Goal: Task Accomplishment & Management: Use online tool/utility

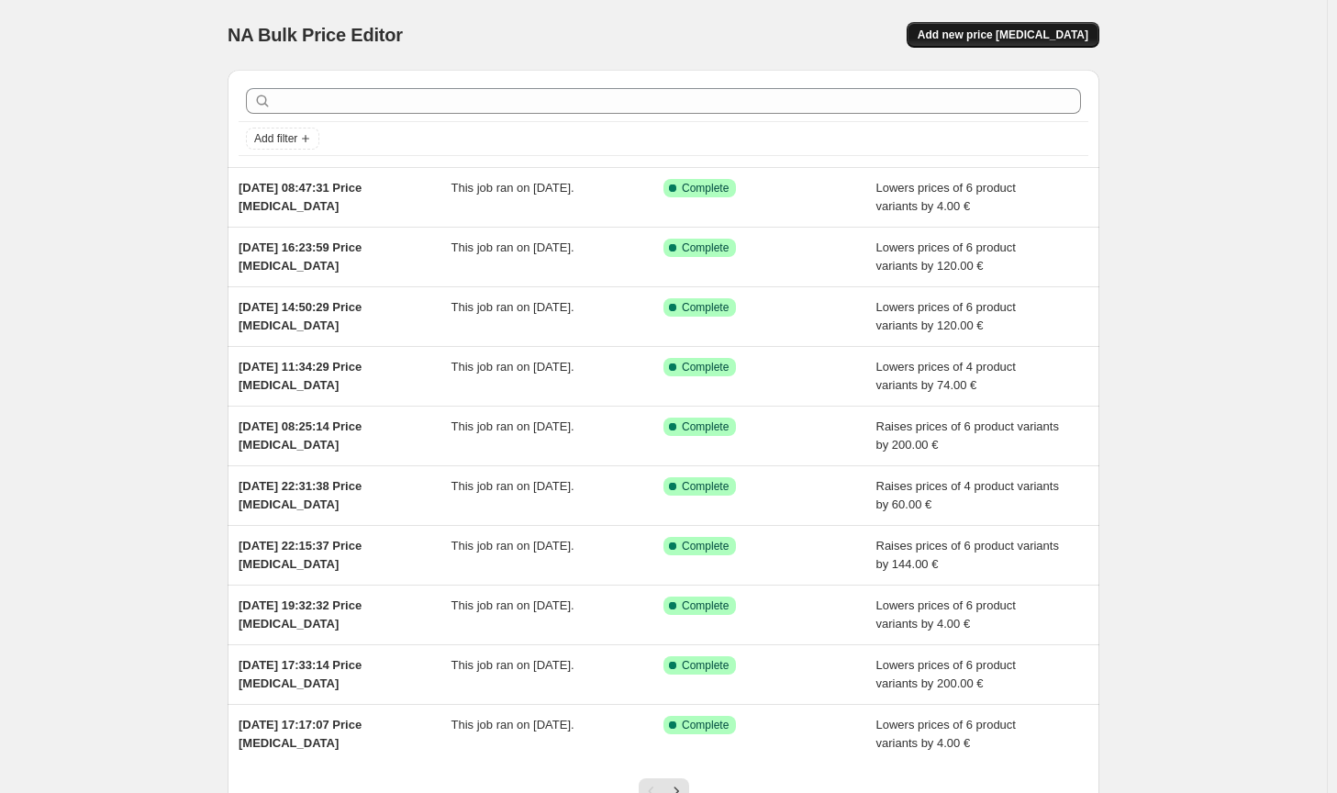
click at [1087, 36] on span "Add new price [MEDICAL_DATA]" at bounding box center [1003, 35] width 171 height 15
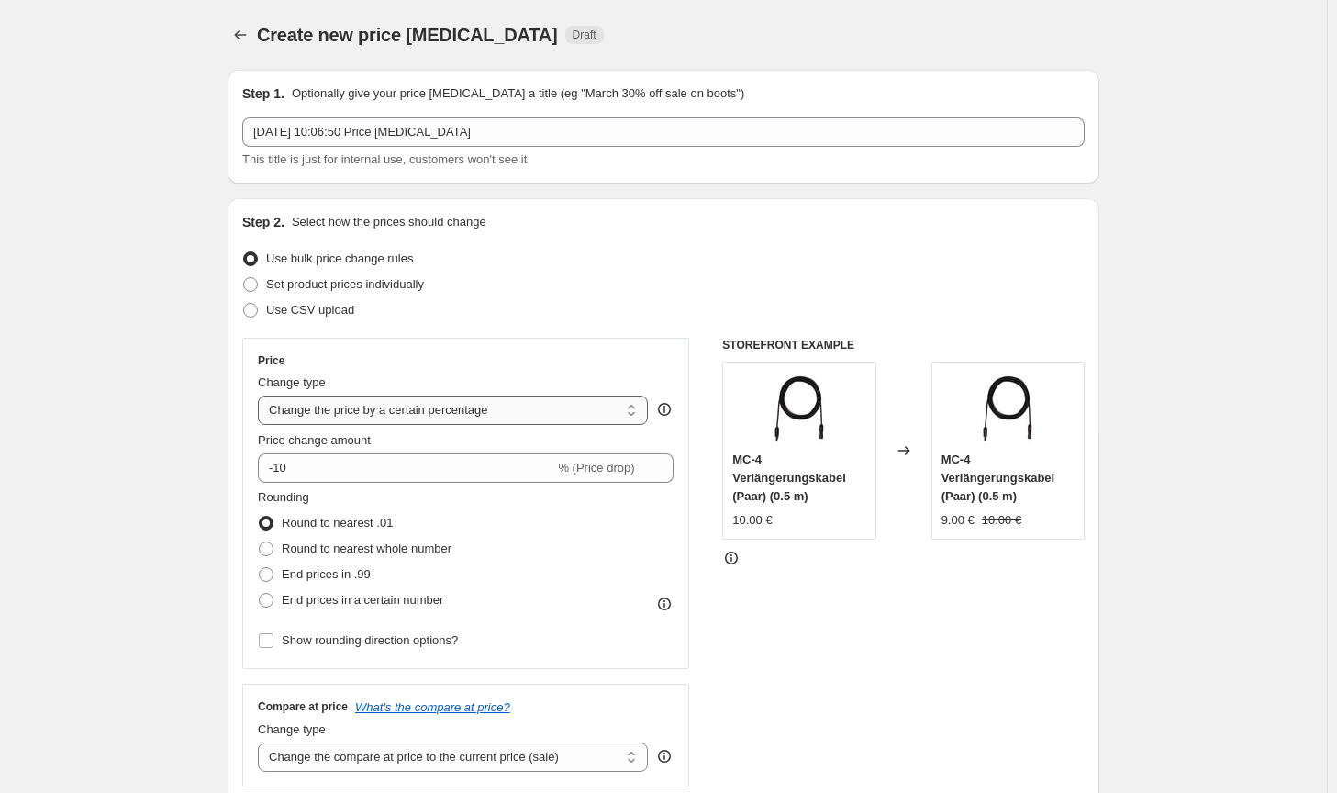
click at [439, 407] on select "Change the price to a certain amount Change the price by a certain amount Chang…" at bounding box center [453, 410] width 390 height 29
select select "by"
click at [262, 396] on select "Change the price to a certain amount Change the price by a certain amount Chang…" at bounding box center [453, 410] width 390 height 29
type input "-10.00"
click at [312, 543] on span "Round to nearest whole number" at bounding box center [367, 548] width 170 height 14
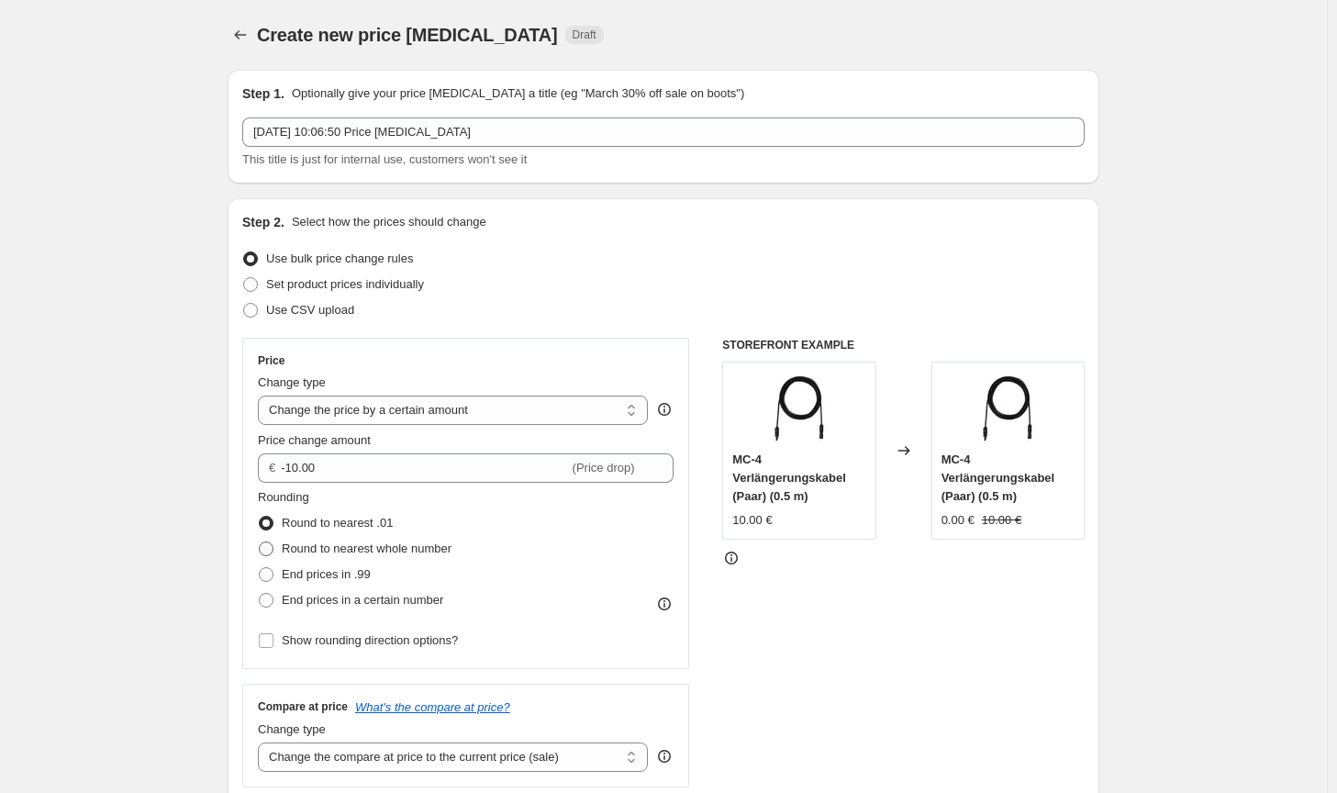
click at [260, 542] on input "Round to nearest whole number" at bounding box center [259, 541] width 1 height 1
radio input "true"
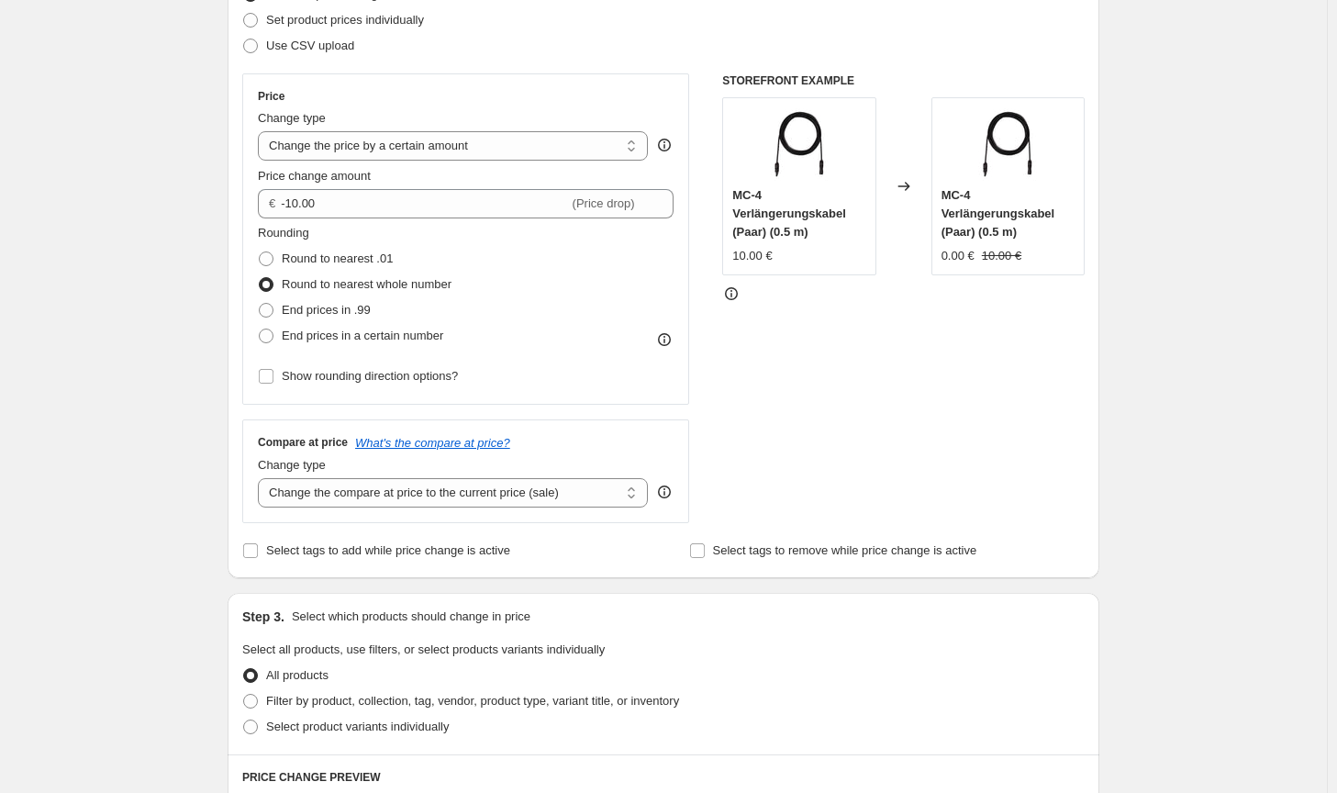
scroll to position [184, 0]
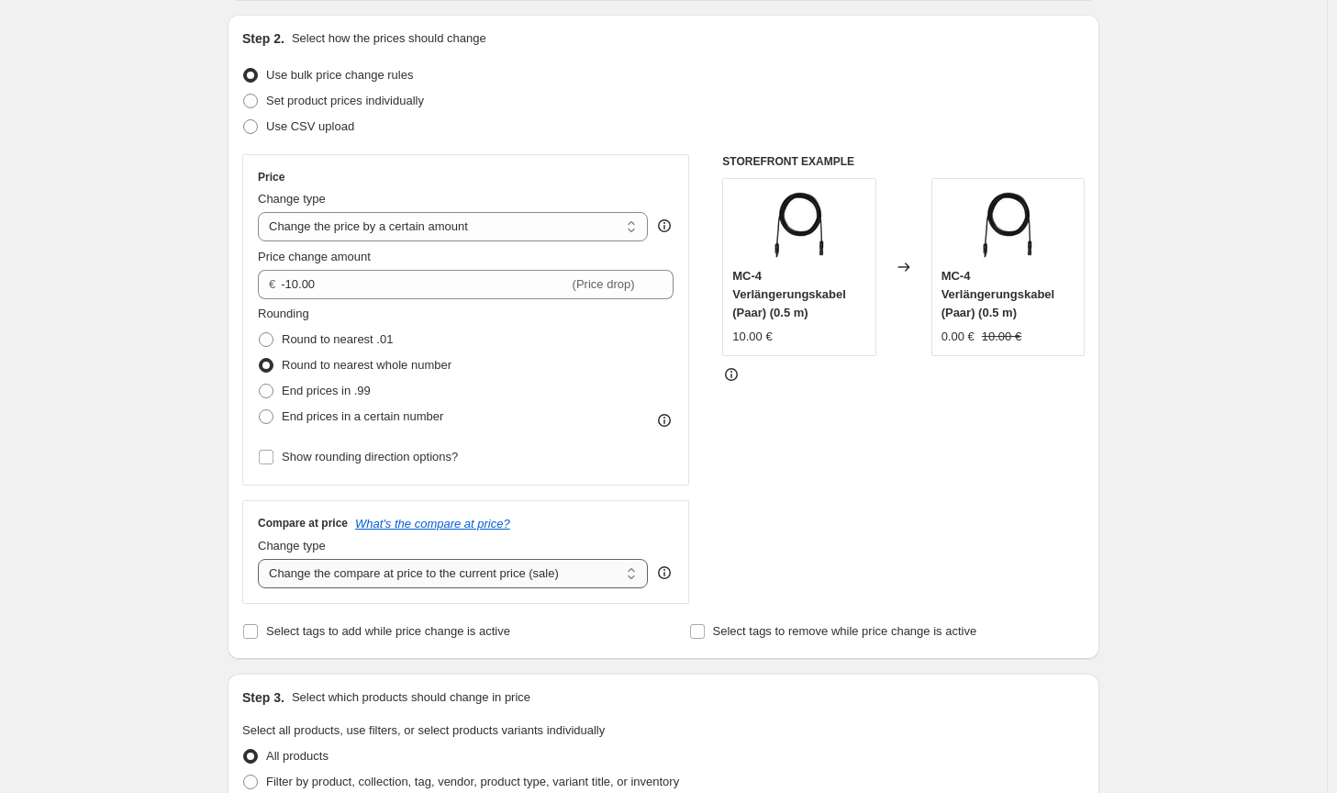
click at [485, 577] on select "Change the compare at price to the current price (sale) Change the compare at p…" at bounding box center [453, 573] width 390 height 29
select select "no_change"
click at [262, 559] on select "Change the compare at price to the current price (sale) Change the compare at p…" at bounding box center [453, 573] width 390 height 29
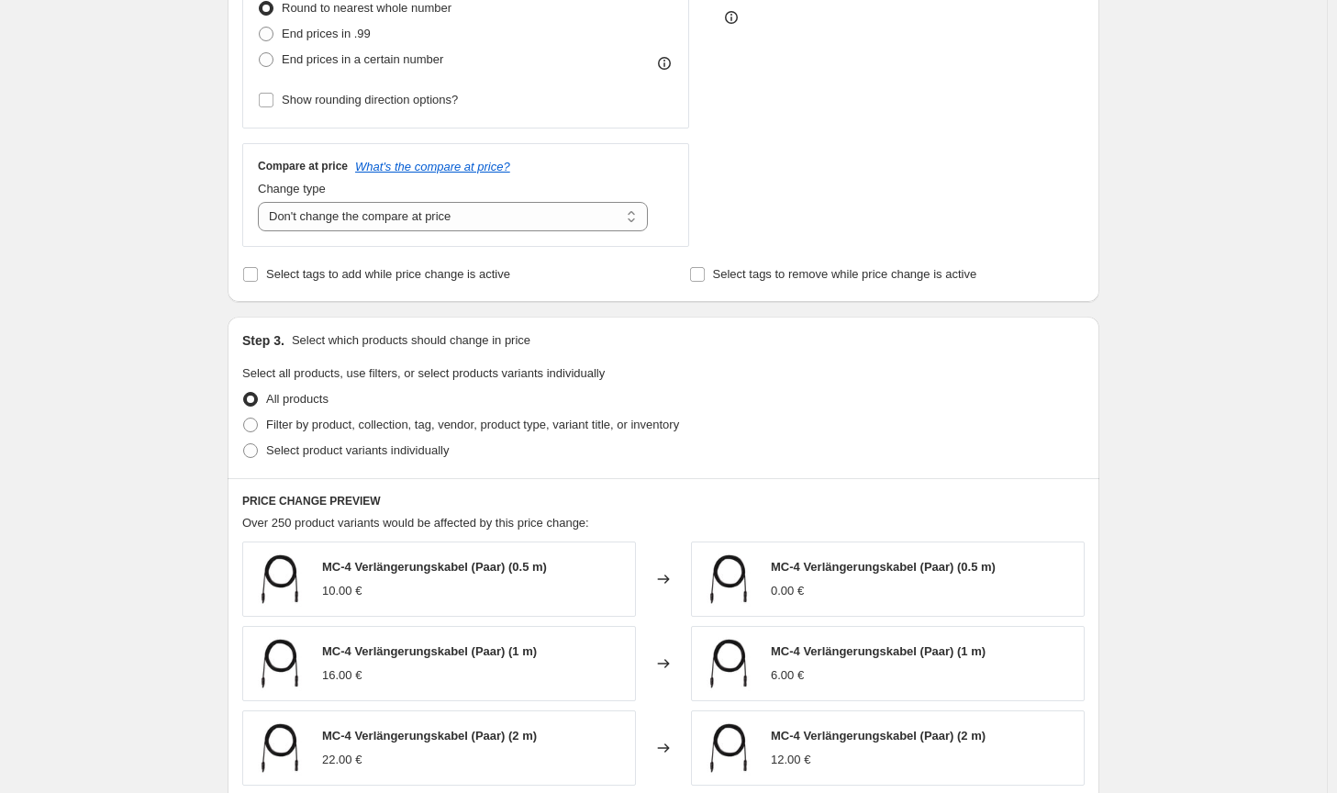
scroll to position [551, 0]
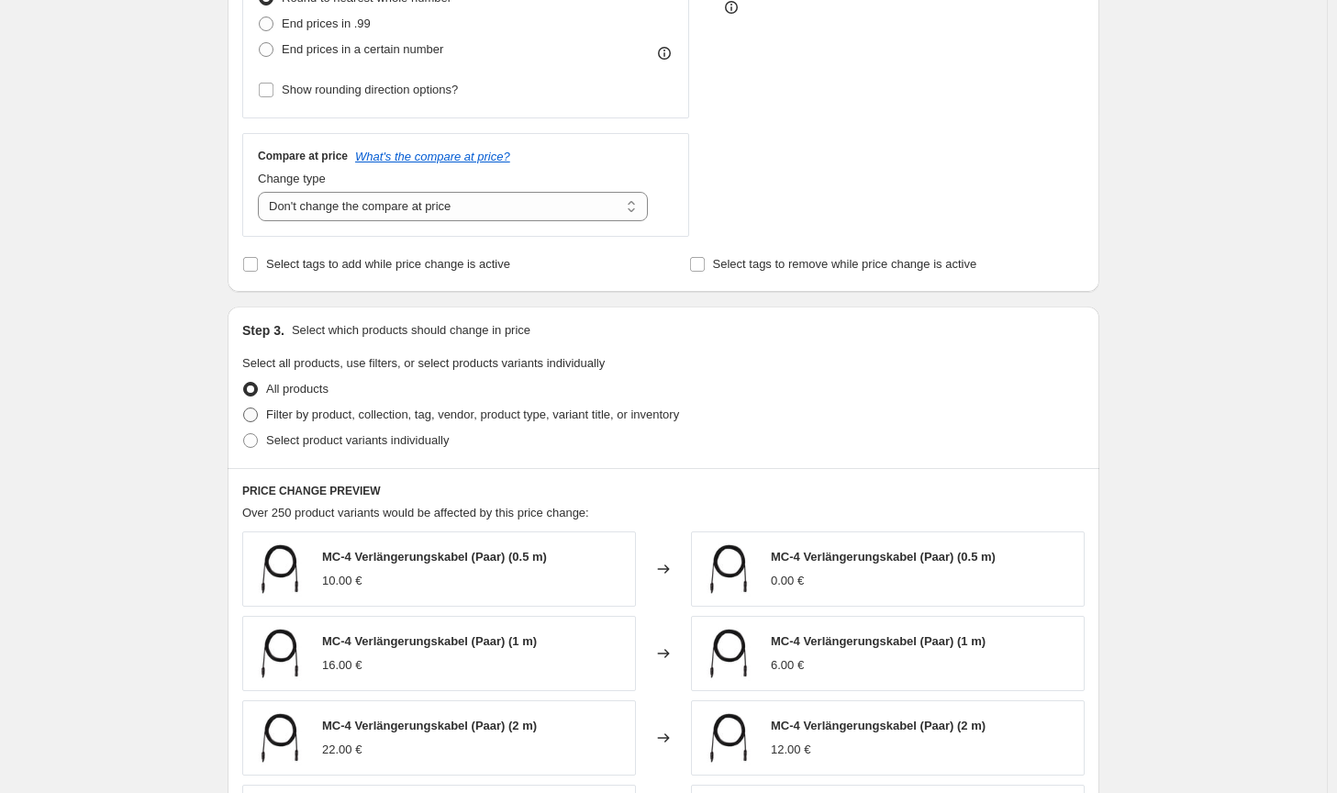
click at [621, 405] on label "Filter by product, collection, tag, vendor, product type, variant title, or inv…" at bounding box center [460, 415] width 437 height 26
click at [244, 407] on input "Filter by product, collection, tag, vendor, product type, variant title, or inv…" at bounding box center [243, 407] width 1 height 1
radio input "true"
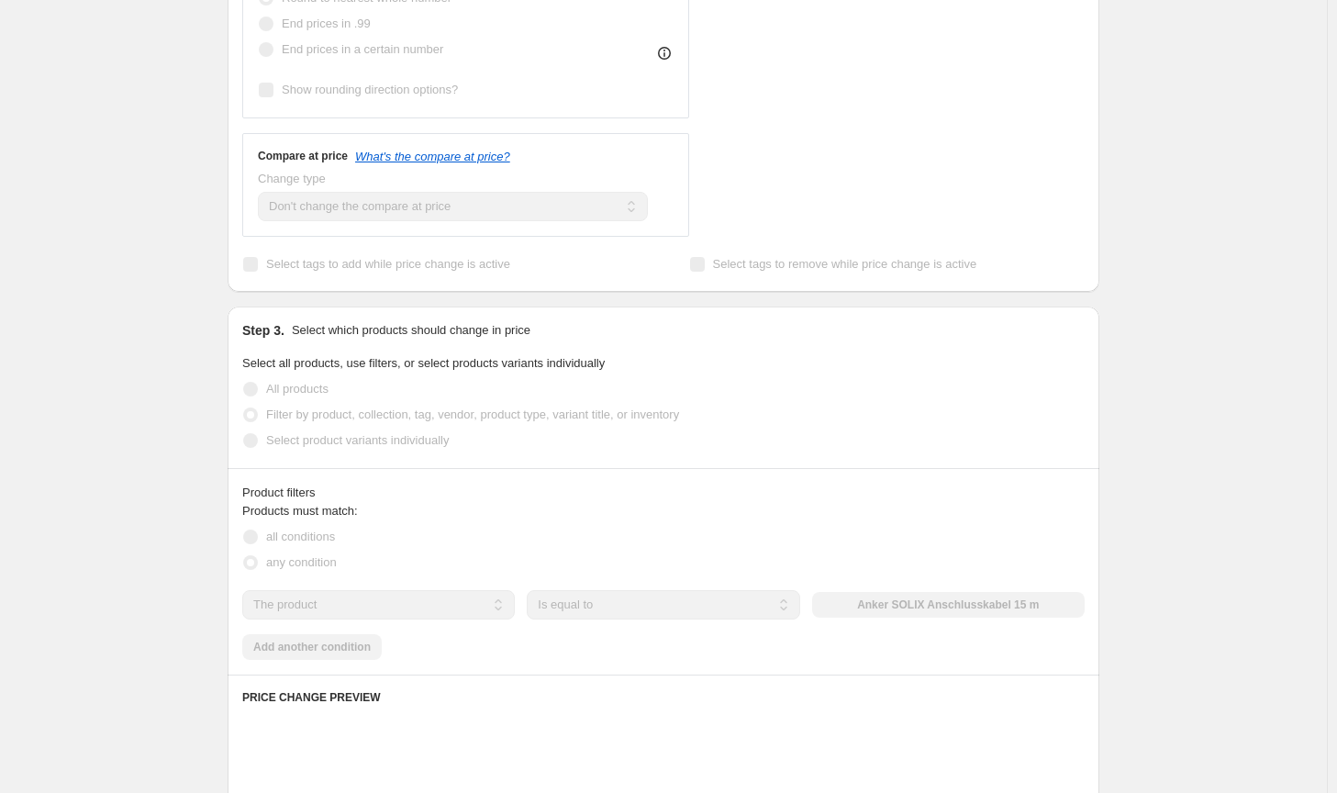
scroll to position [734, 0]
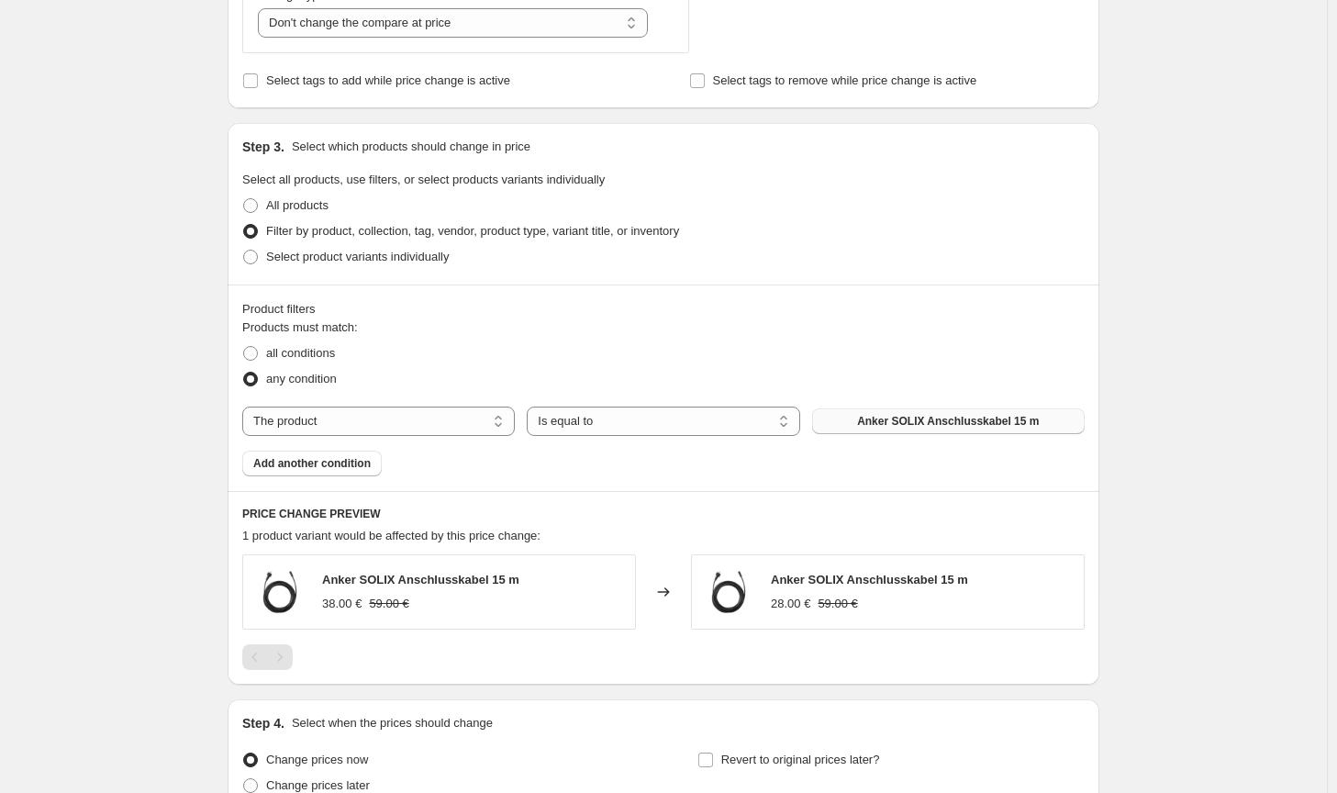
click at [929, 431] on button "Anker SOLIX Anschlusskabel 15 m" at bounding box center [948, 421] width 273 height 26
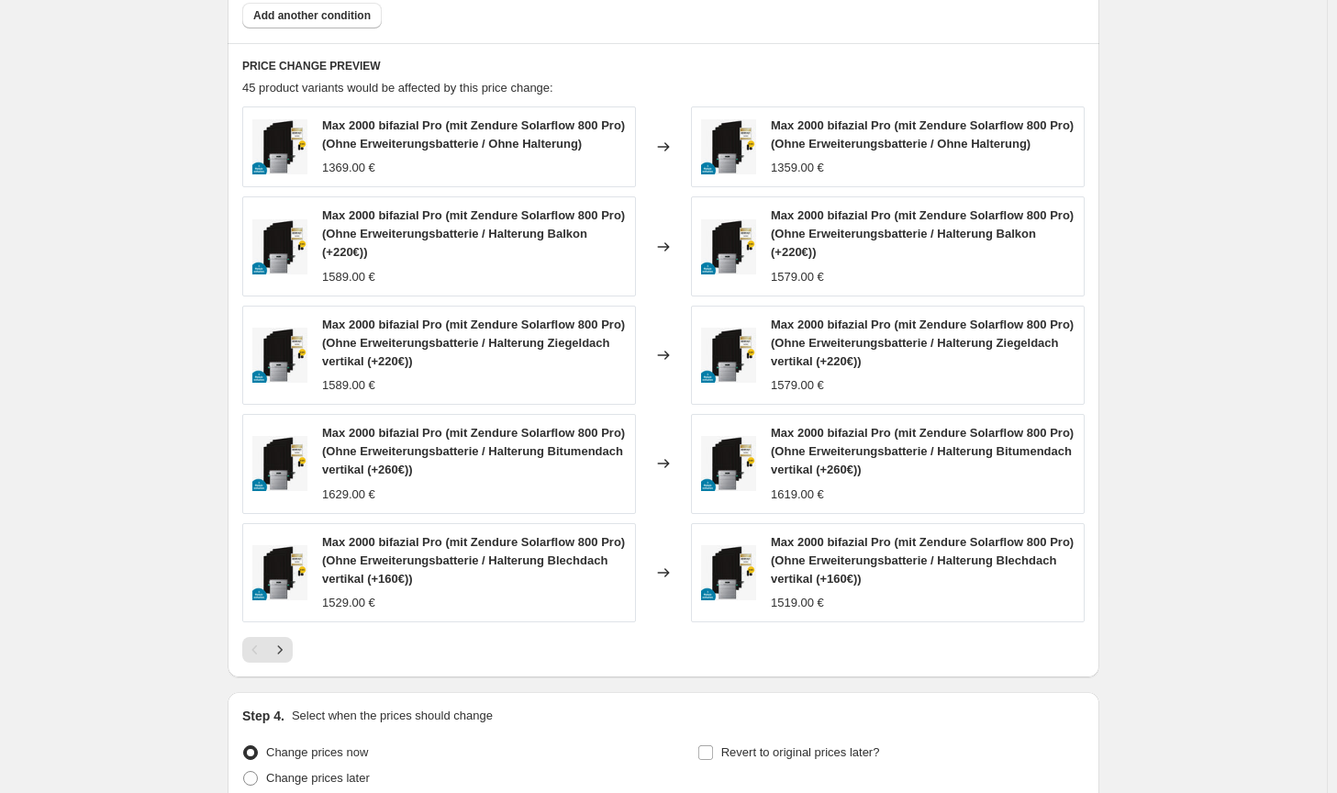
scroll to position [918, 0]
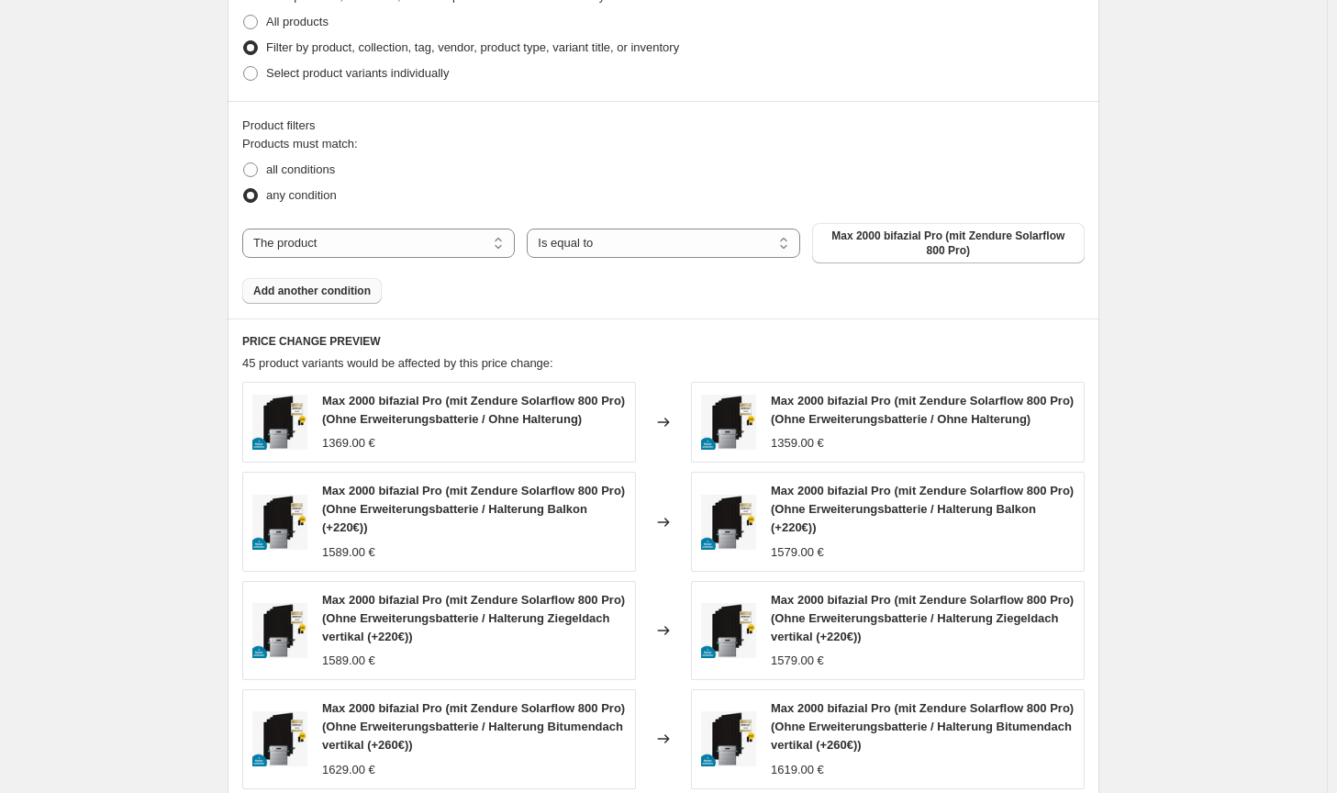
click at [334, 288] on span "Add another condition" at bounding box center [311, 291] width 117 height 15
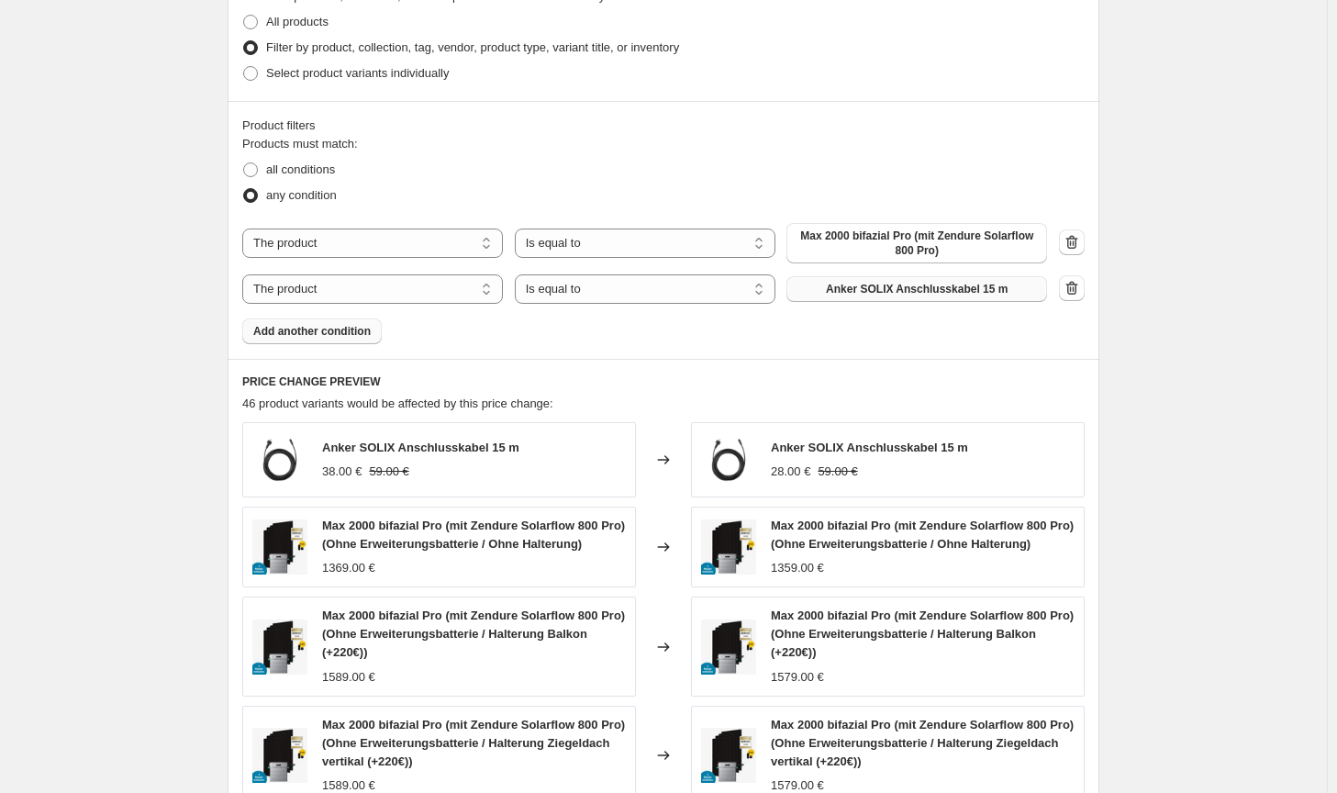
click at [846, 295] on span "Anker SOLIX Anschlusskabel 15 m" at bounding box center [917, 289] width 182 height 15
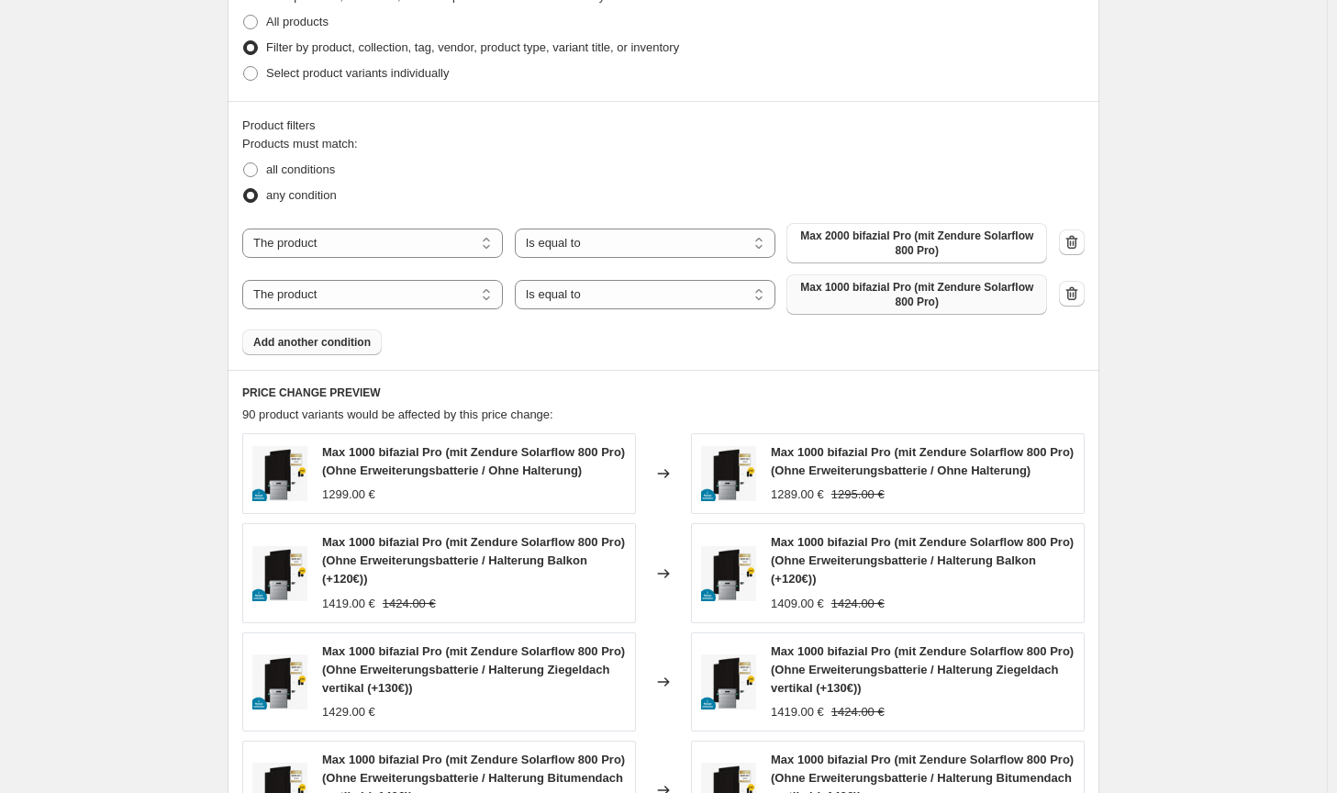
click at [363, 348] on span "Add another condition" at bounding box center [311, 342] width 117 height 15
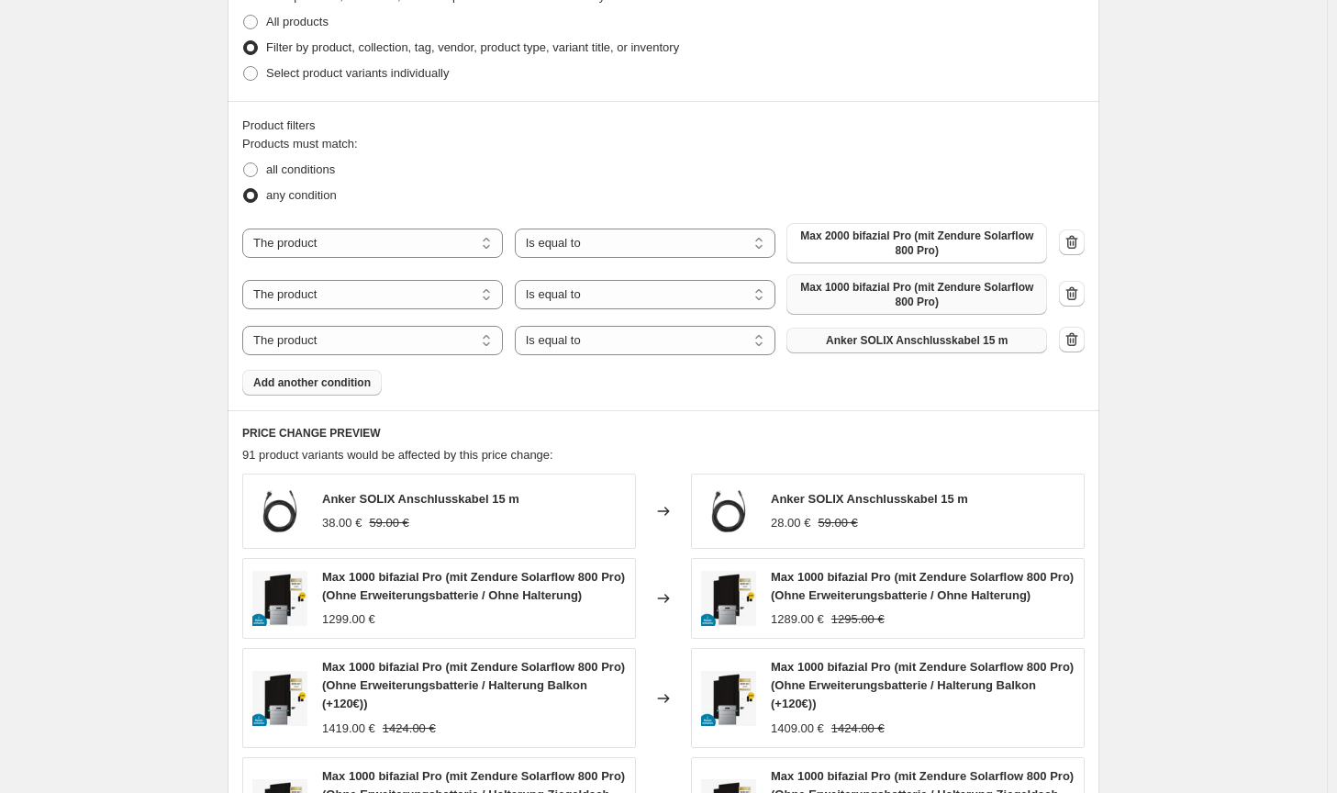
click at [932, 352] on button "Anker SOLIX Anschlusskabel 15 m" at bounding box center [917, 341] width 261 height 26
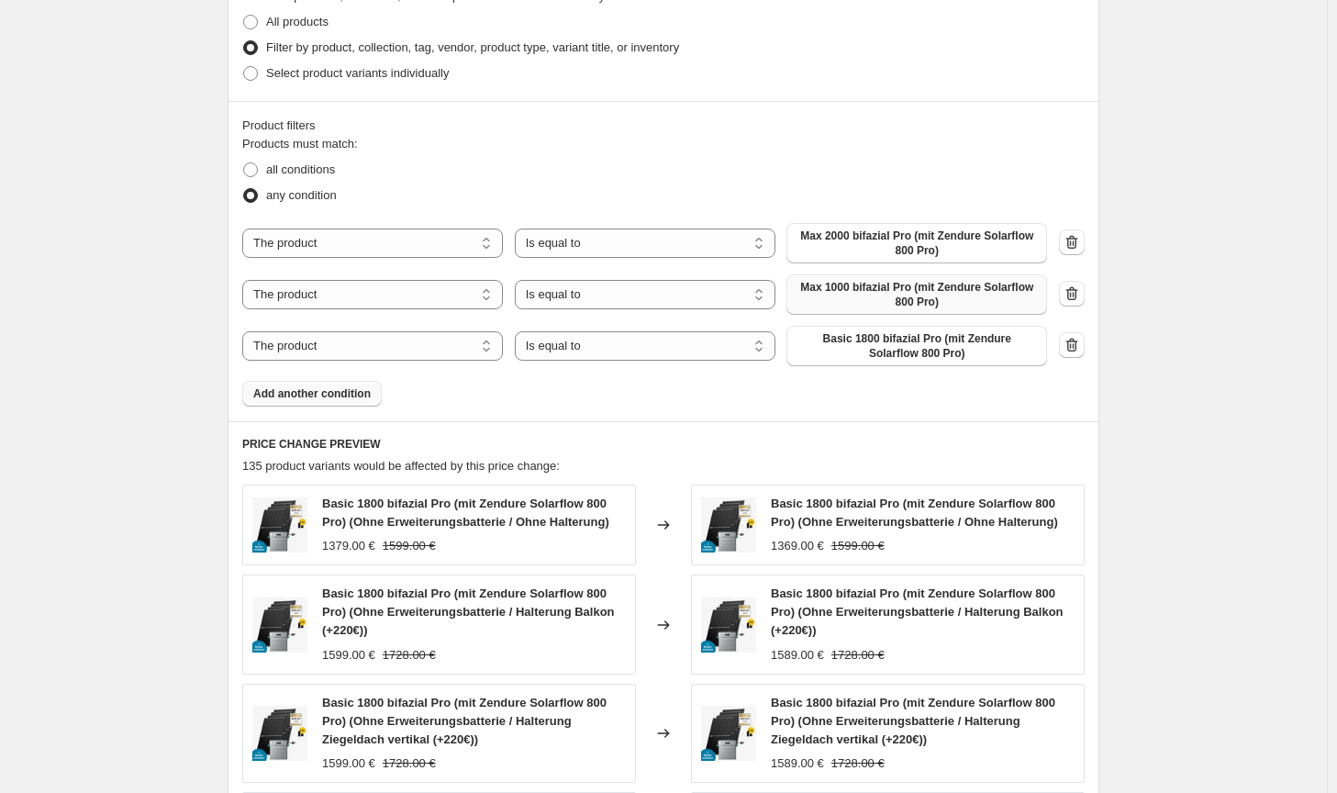
click at [346, 395] on span "Add another condition" at bounding box center [311, 393] width 117 height 15
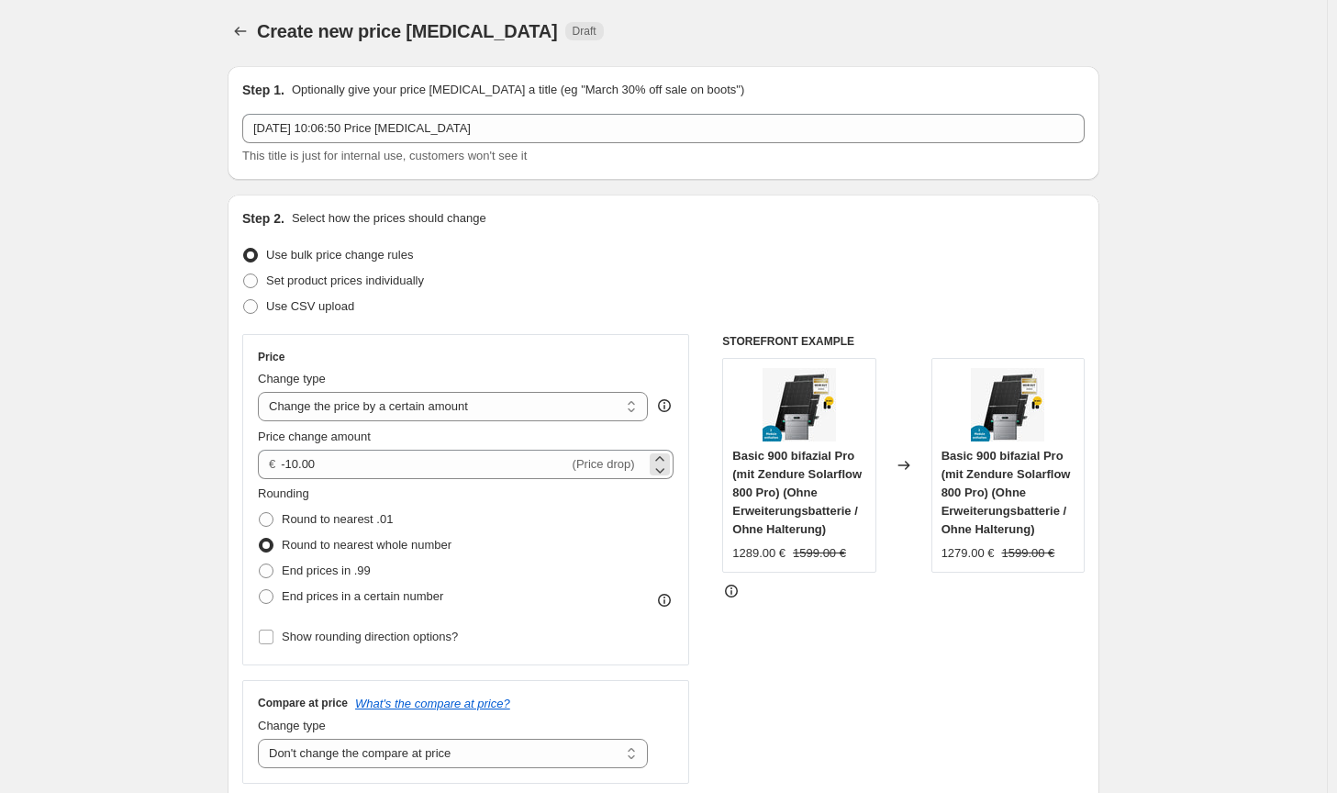
scroll to position [0, 0]
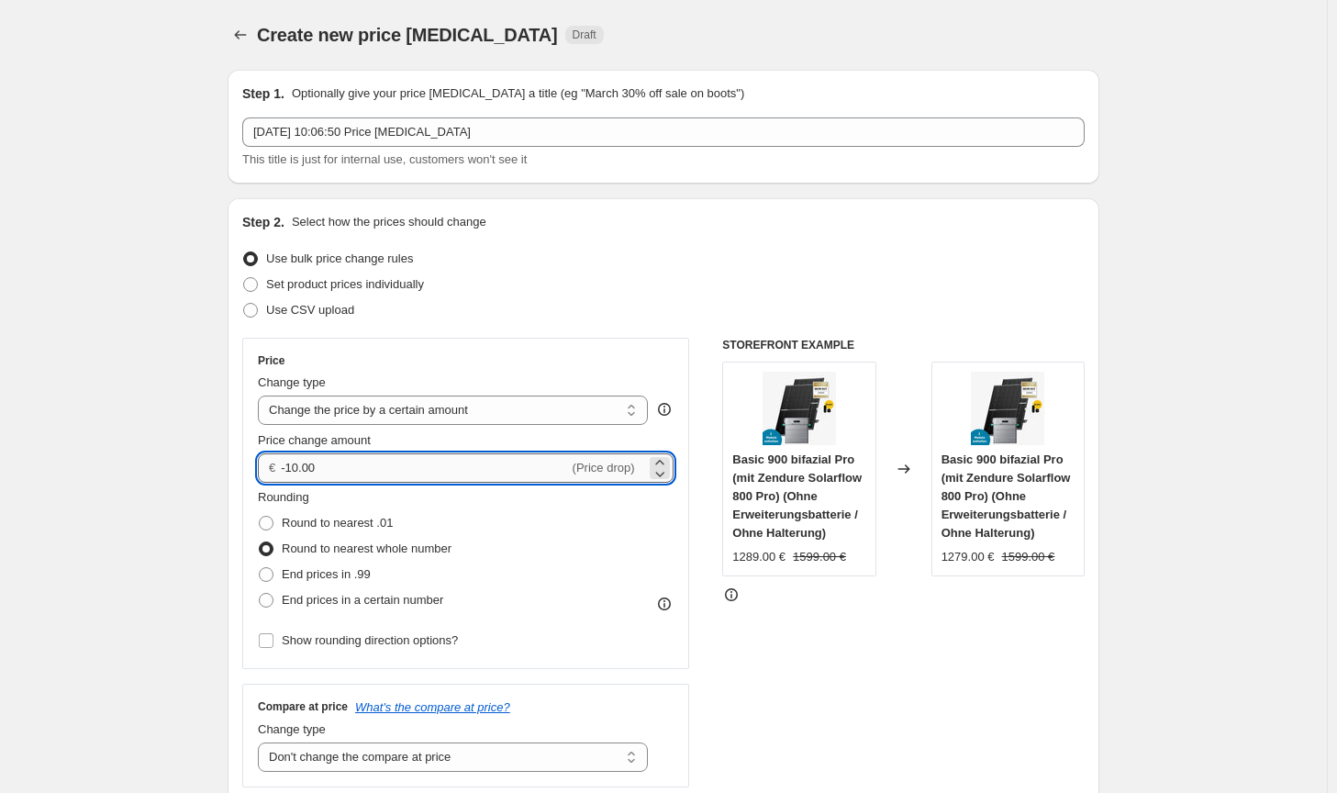
click at [298, 464] on input "-10.00" at bounding box center [424, 467] width 287 height 29
type input "-100.00"
click at [809, 693] on div "STOREFRONT EXAMPLE Basic 900 bifazial Pro (mit Zendure Solarflow 800 Pro) (Ohne…" at bounding box center [903, 563] width 363 height 450
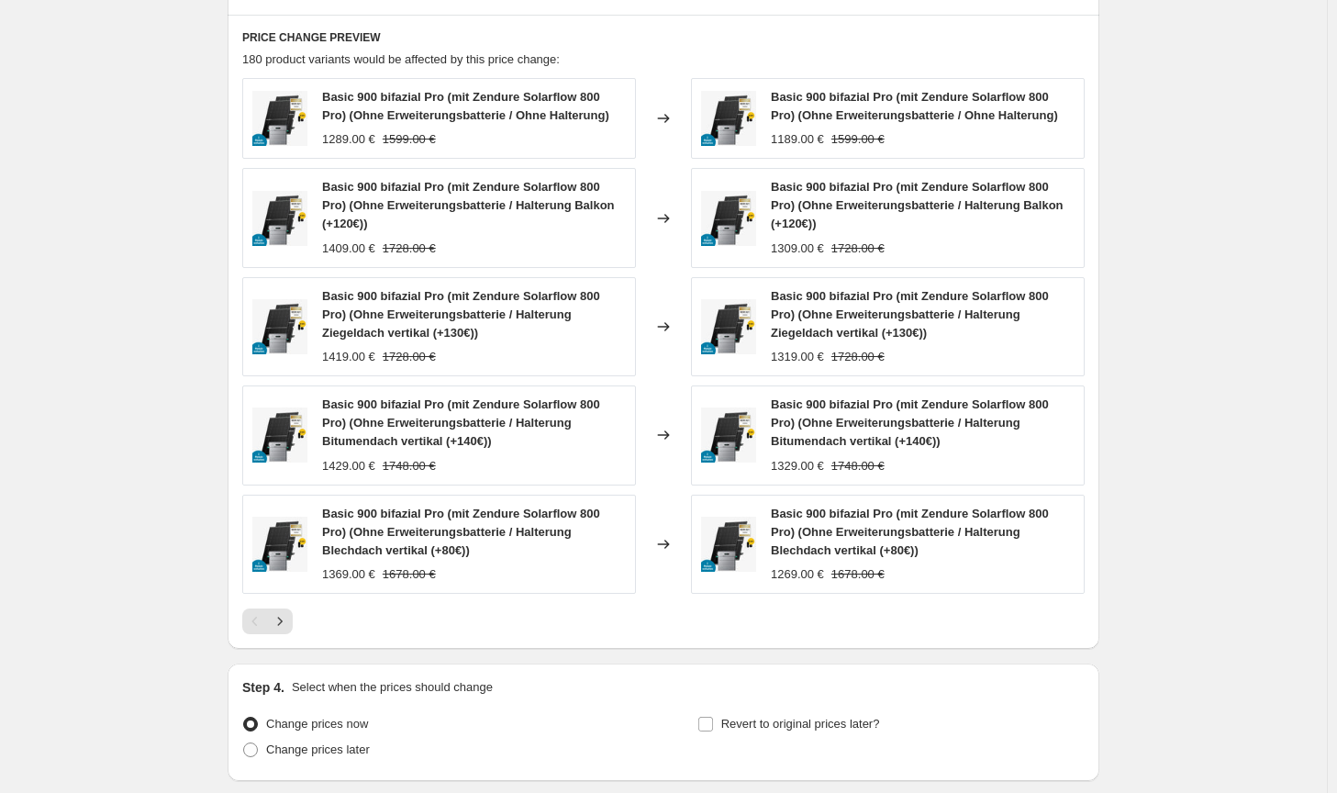
scroll to position [1377, 0]
click at [289, 628] on icon "Next" at bounding box center [280, 620] width 18 height 18
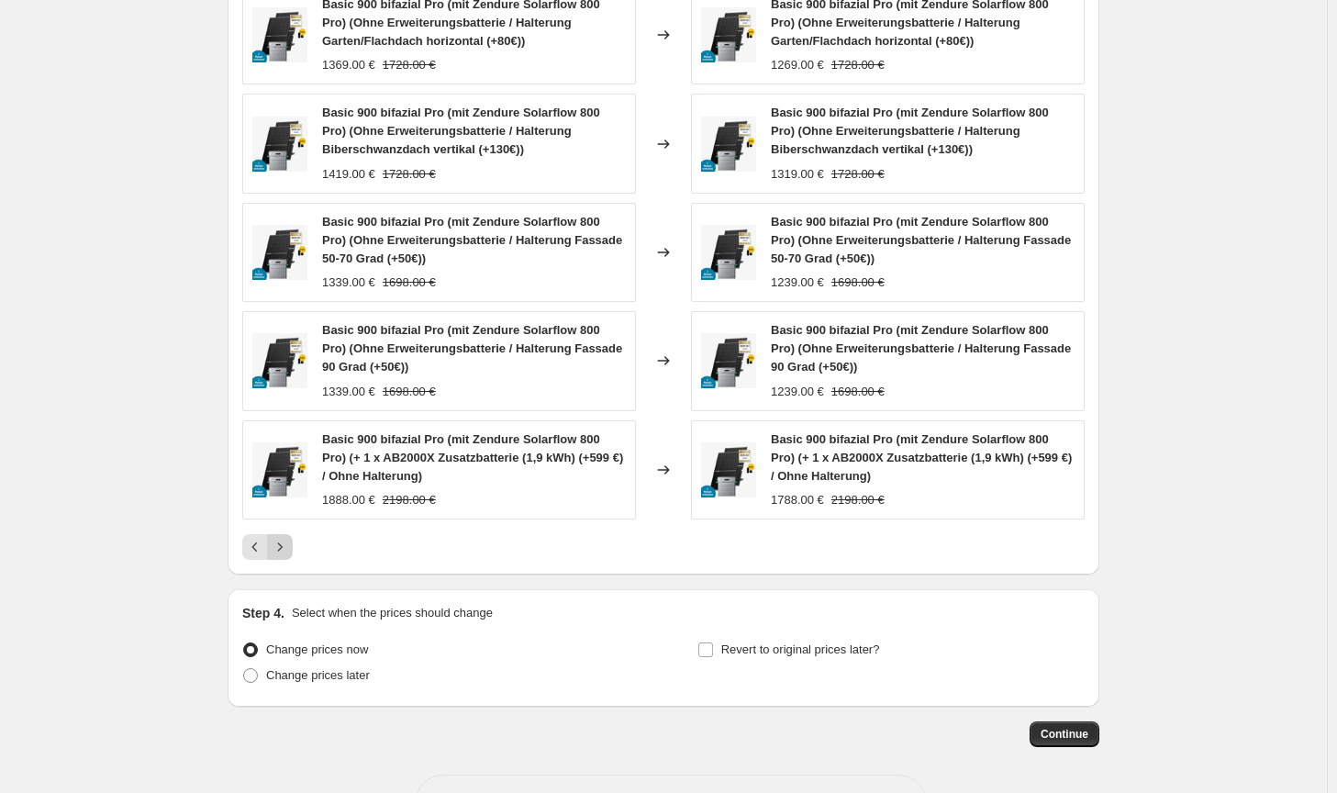
click at [289, 550] on icon "Next" at bounding box center [280, 547] width 18 height 18
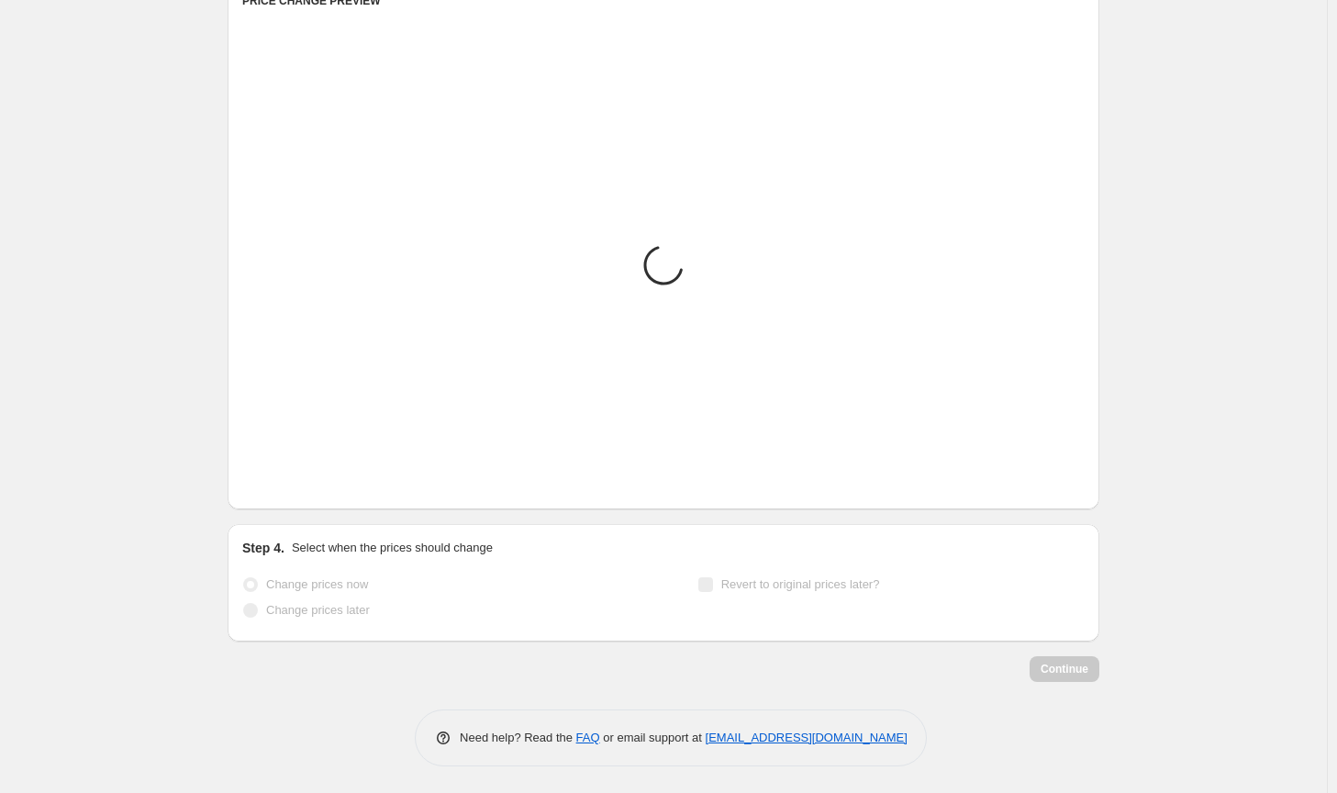
scroll to position [1468, 0]
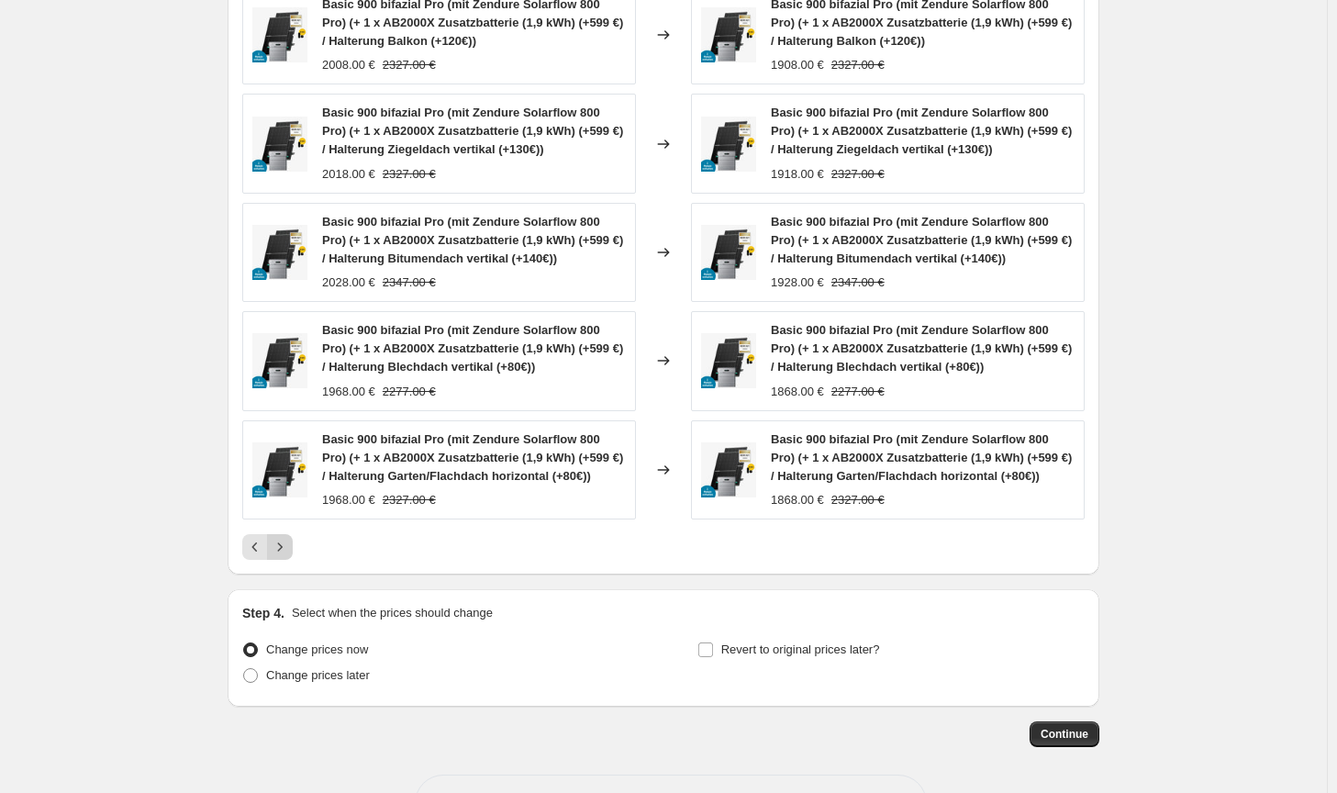
click at [289, 550] on icon "Next" at bounding box center [280, 547] width 18 height 18
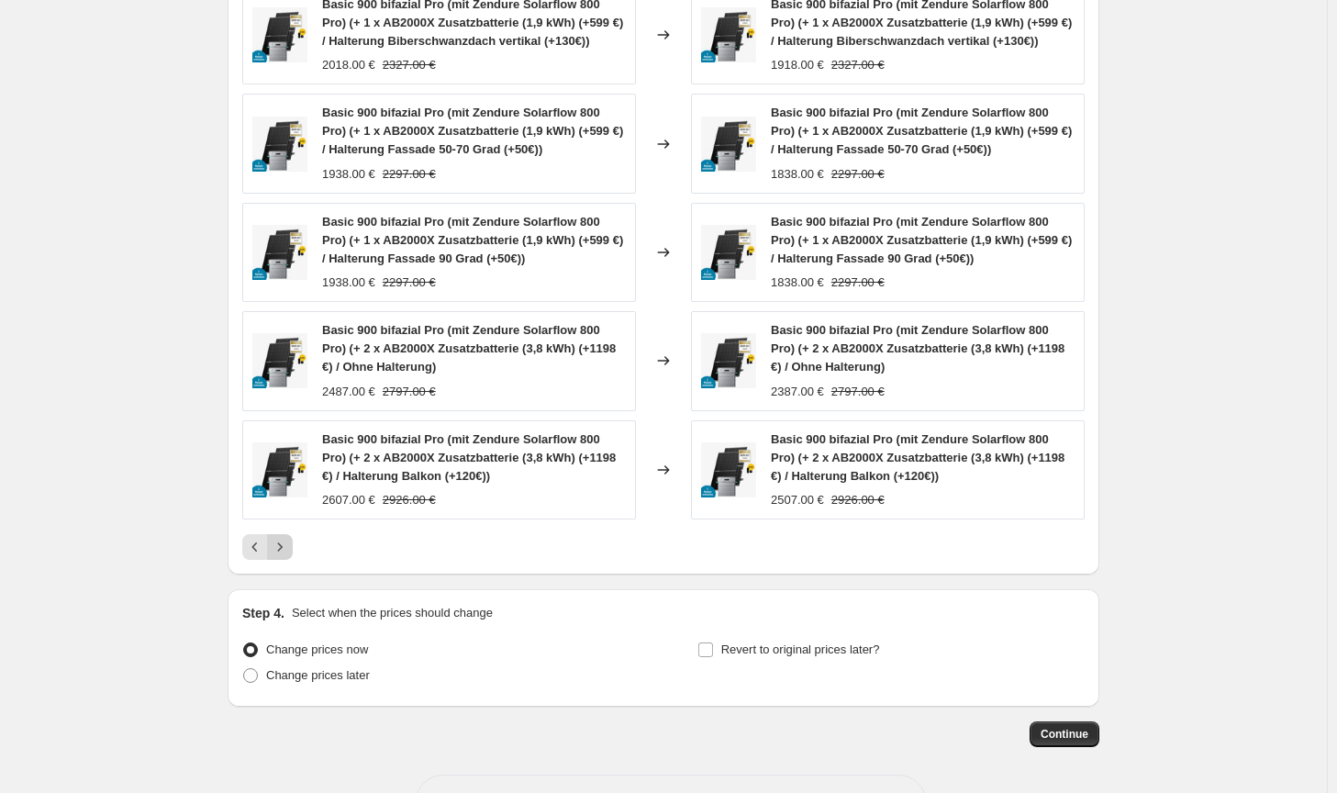
click at [289, 550] on icon "Next" at bounding box center [280, 547] width 18 height 18
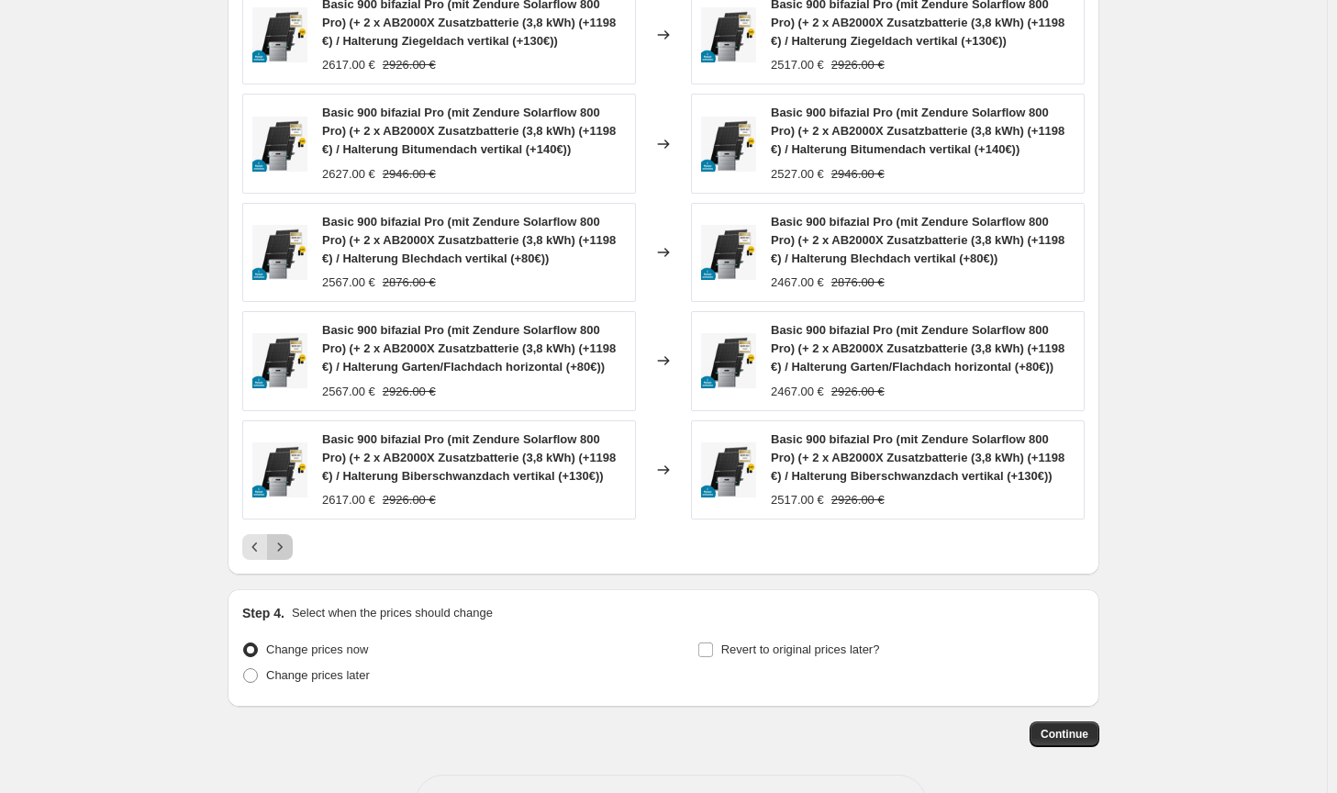
click at [289, 550] on icon "Next" at bounding box center [280, 547] width 18 height 18
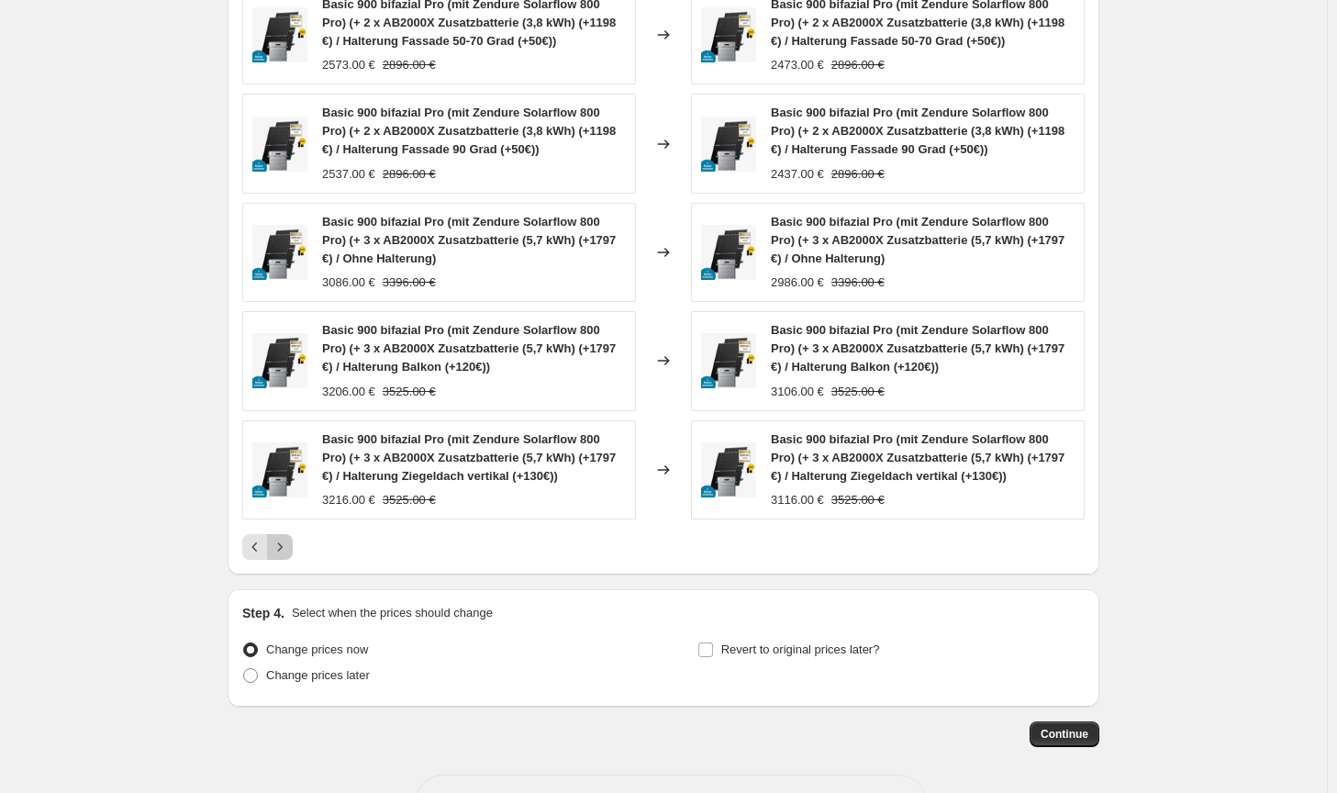
click at [289, 550] on icon "Next" at bounding box center [280, 547] width 18 height 18
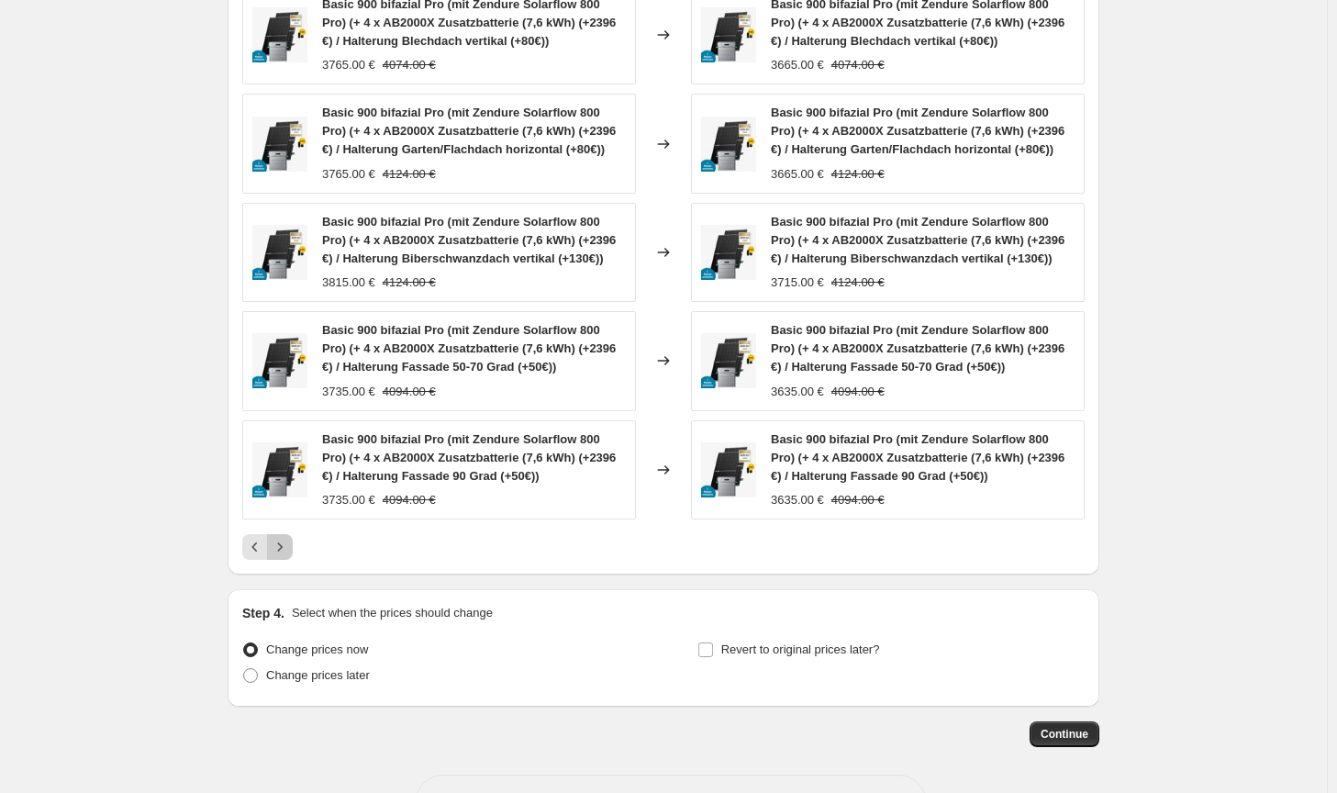
click at [289, 550] on icon "Next" at bounding box center [280, 547] width 18 height 18
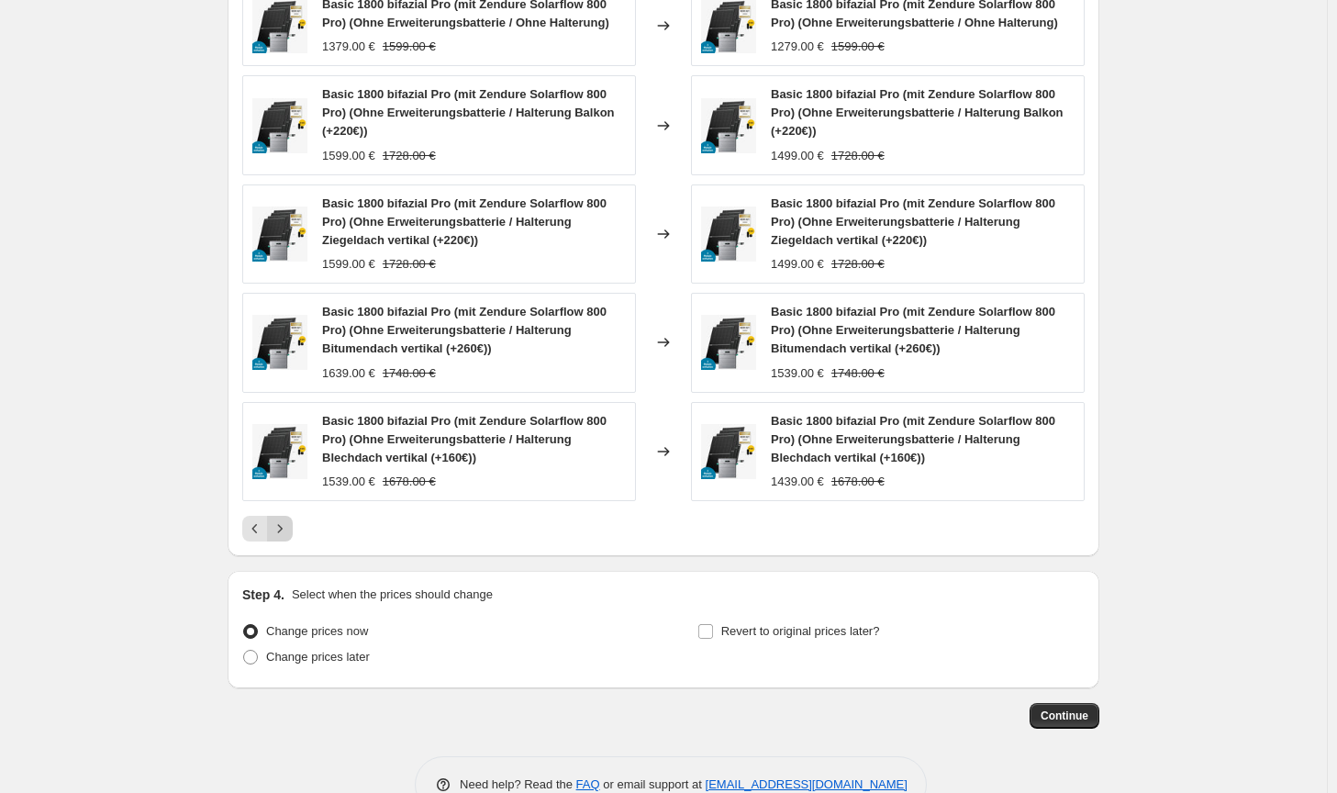
click at [290, 550] on div "PRICE CHANGE PREVIEW 180 product variants would be affected by this price chang…" at bounding box center [664, 239] width 872 height 634
click at [288, 535] on icon "Next" at bounding box center [280, 528] width 18 height 18
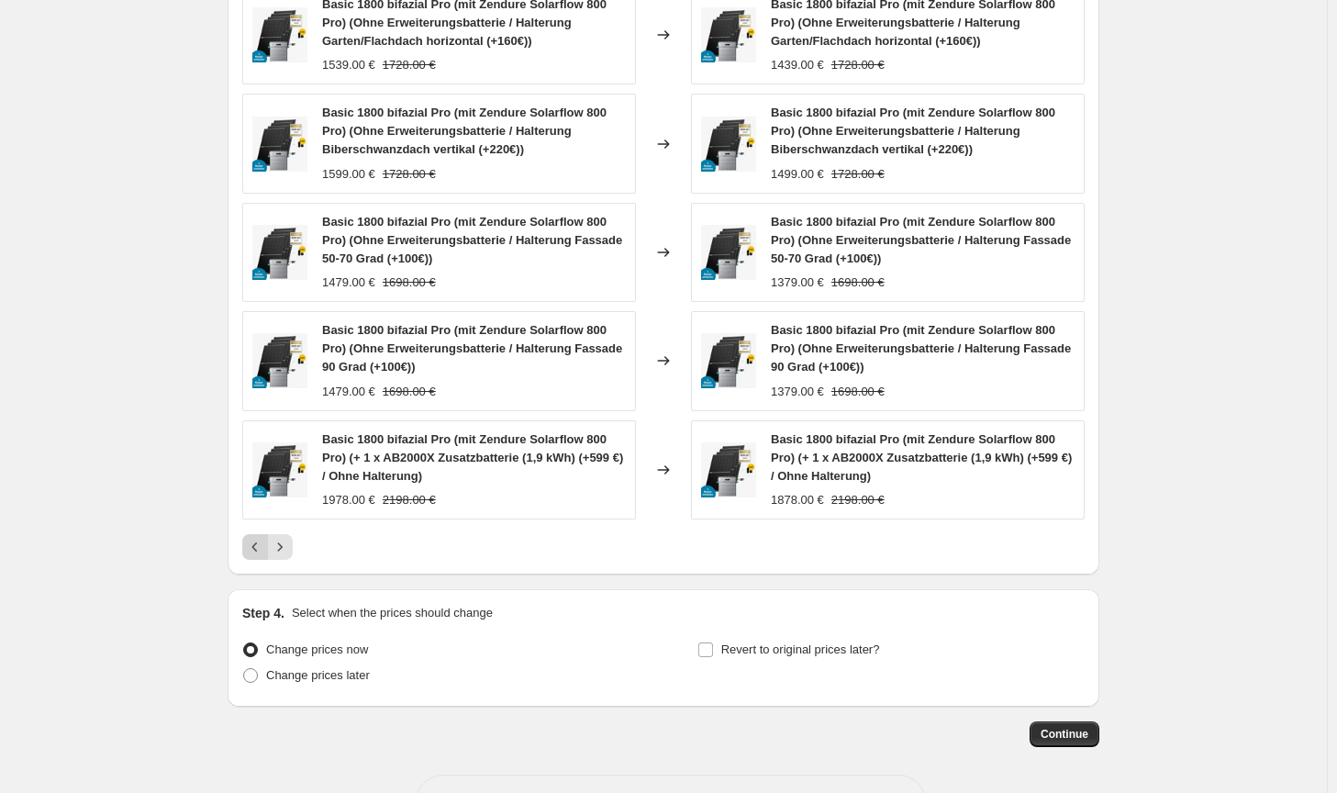
click at [259, 540] on icon "Previous" at bounding box center [255, 547] width 18 height 18
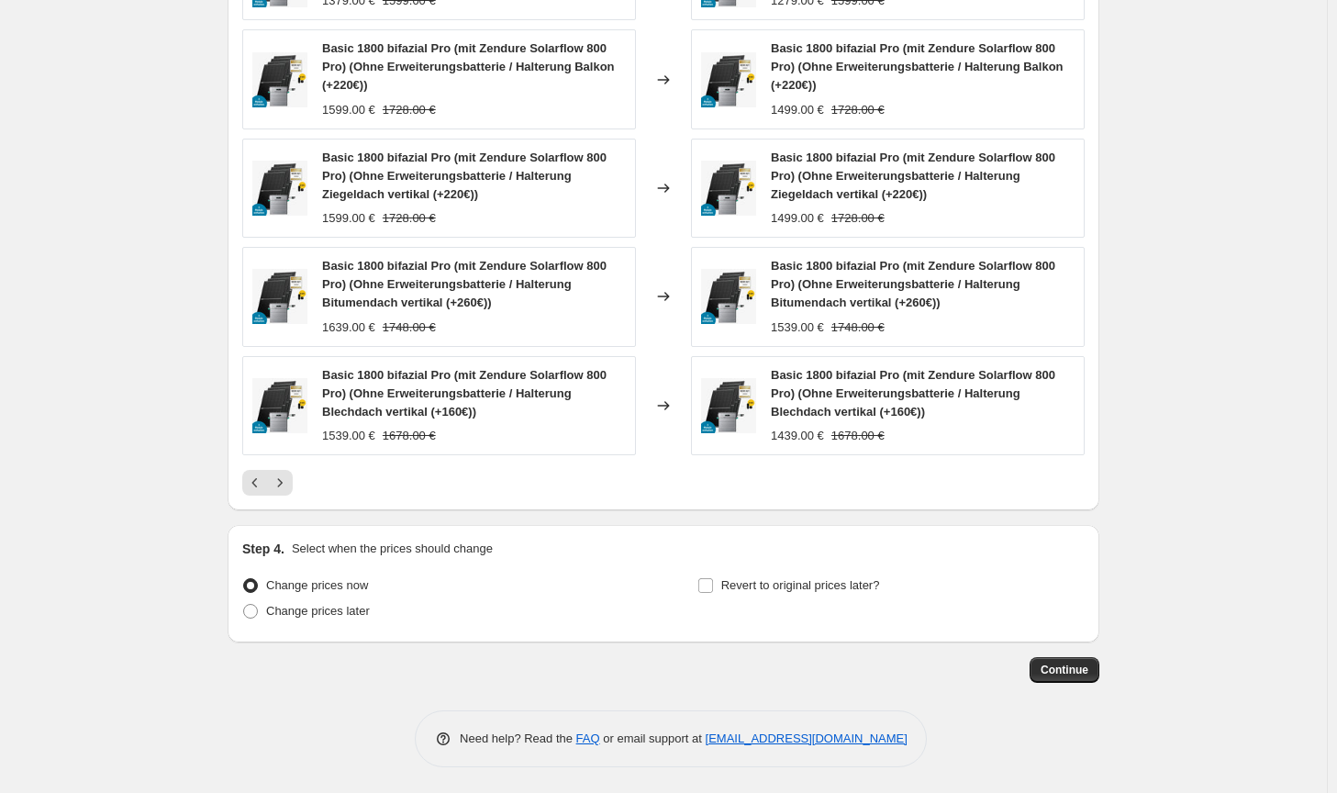
scroll to position [1515, 0]
click at [1046, 664] on button "Continue" at bounding box center [1065, 669] width 70 height 26
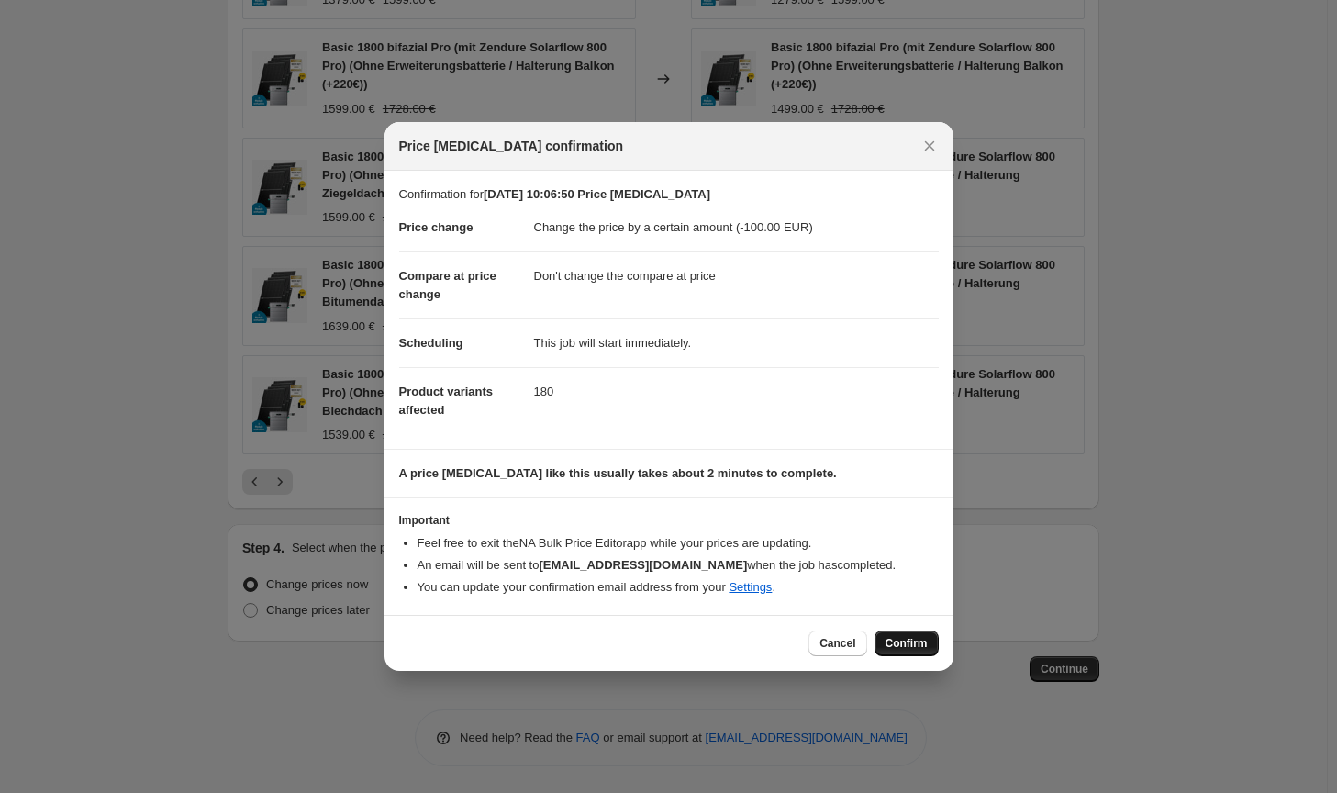
click at [904, 641] on span "Confirm" at bounding box center [907, 643] width 42 height 15
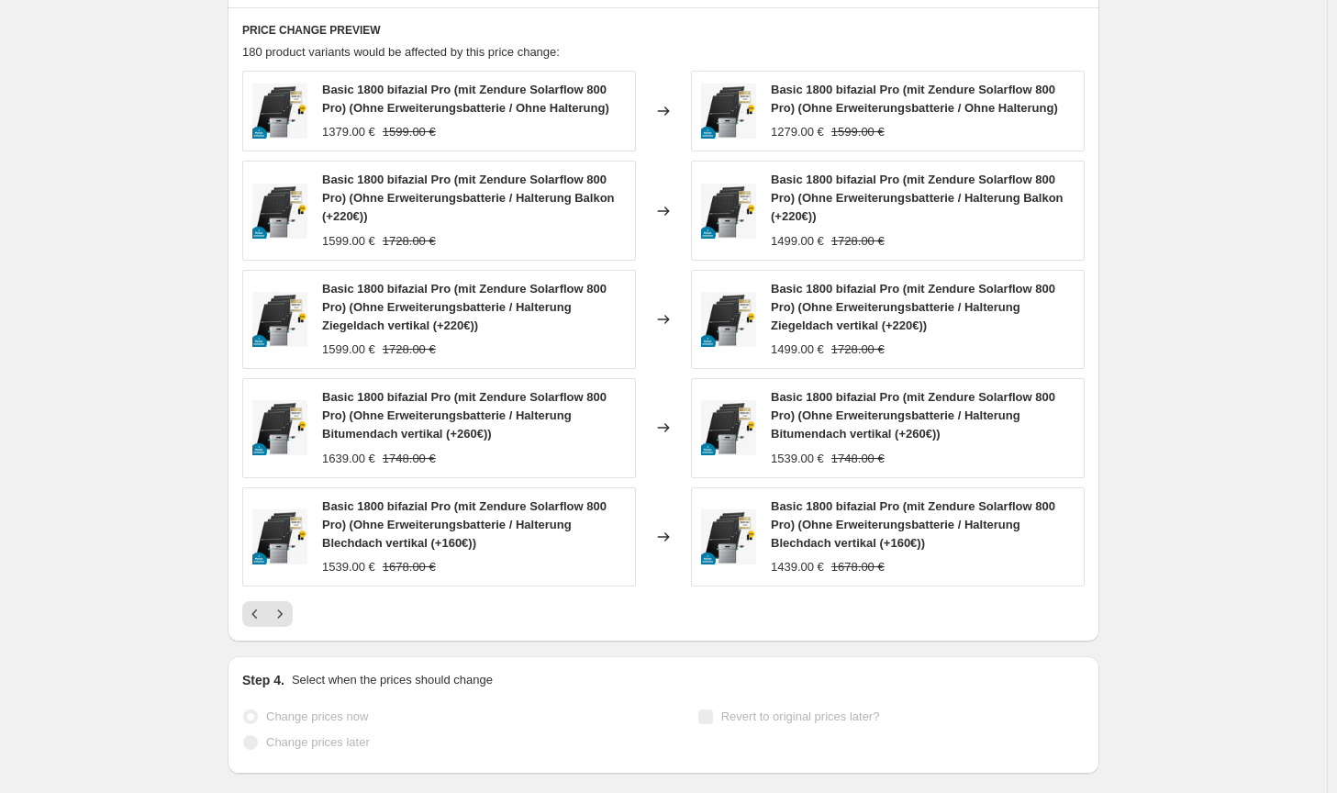
select select "by"
select select "no_change"
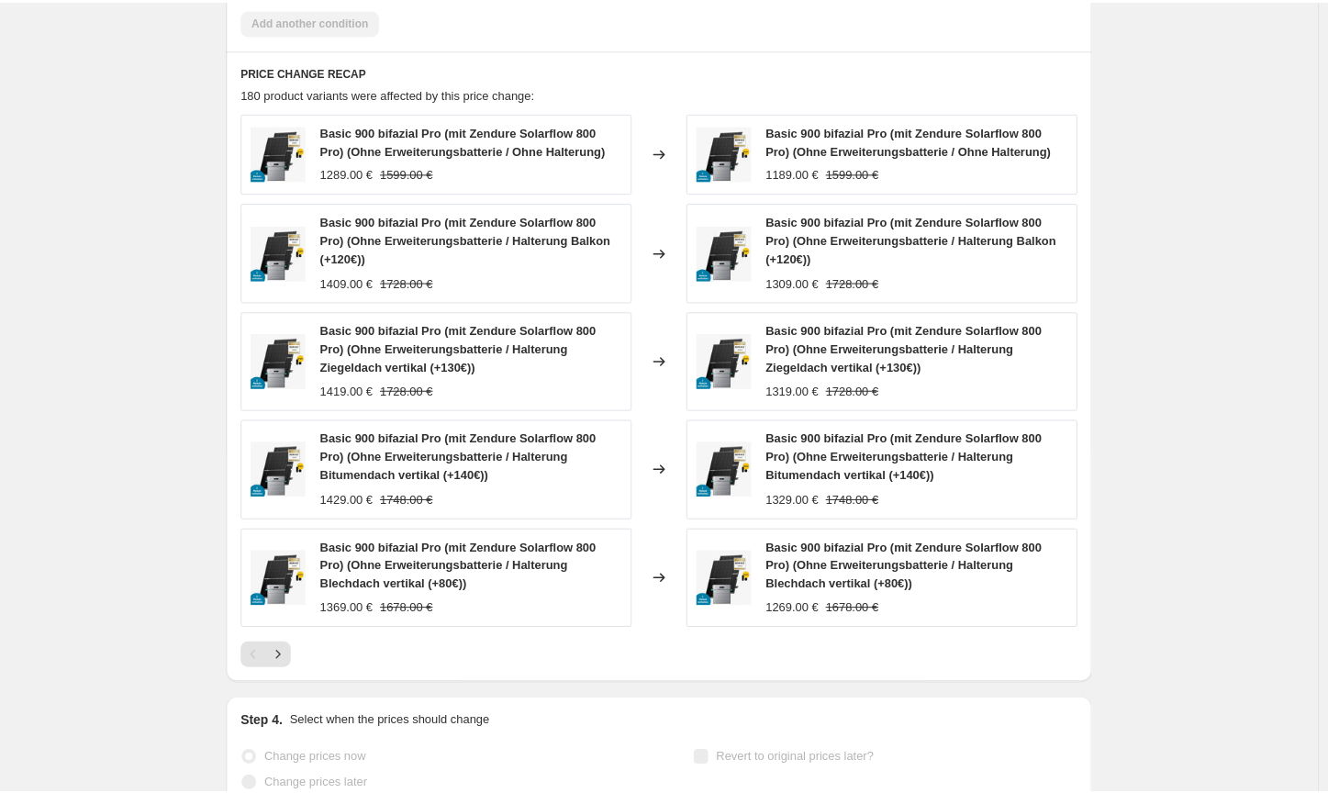
scroll to position [0, 0]
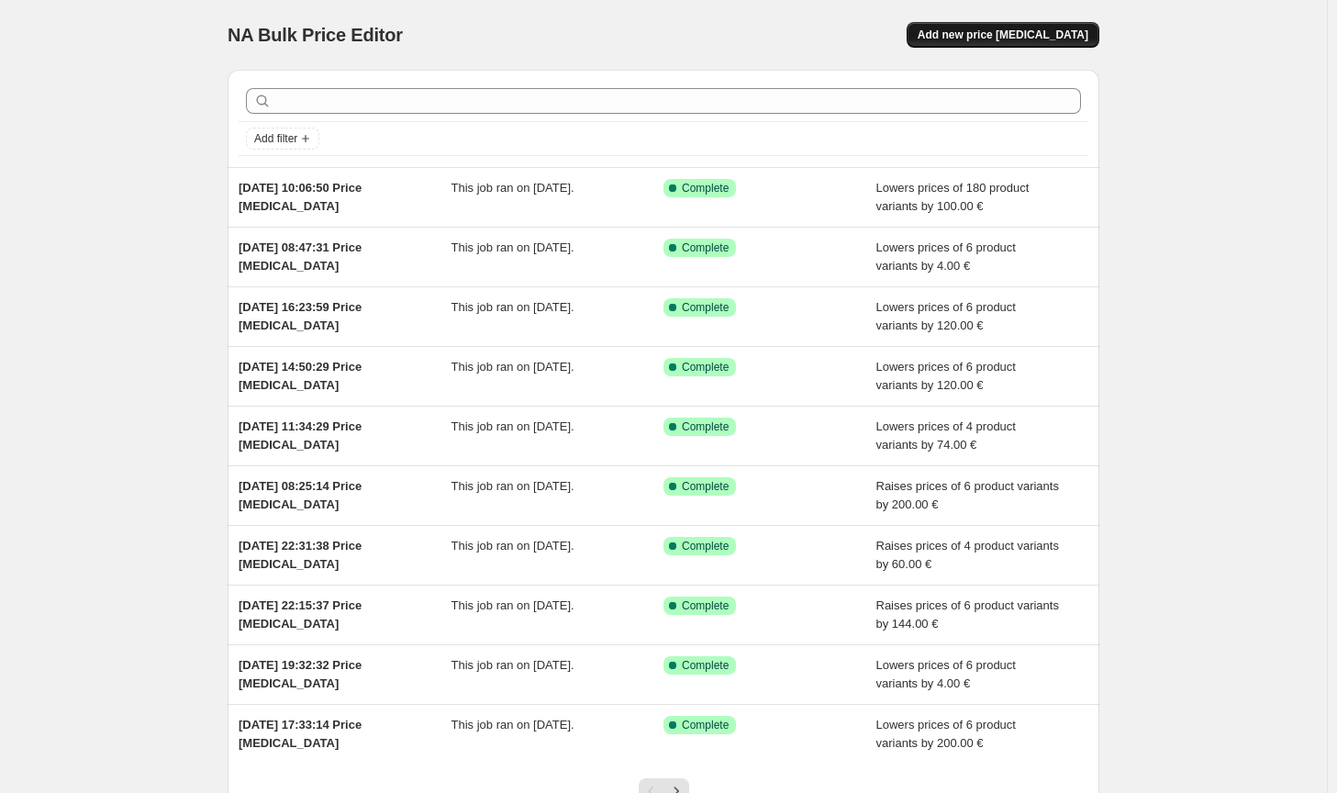
click at [1066, 26] on button "Add new price [MEDICAL_DATA]" at bounding box center [1003, 35] width 193 height 26
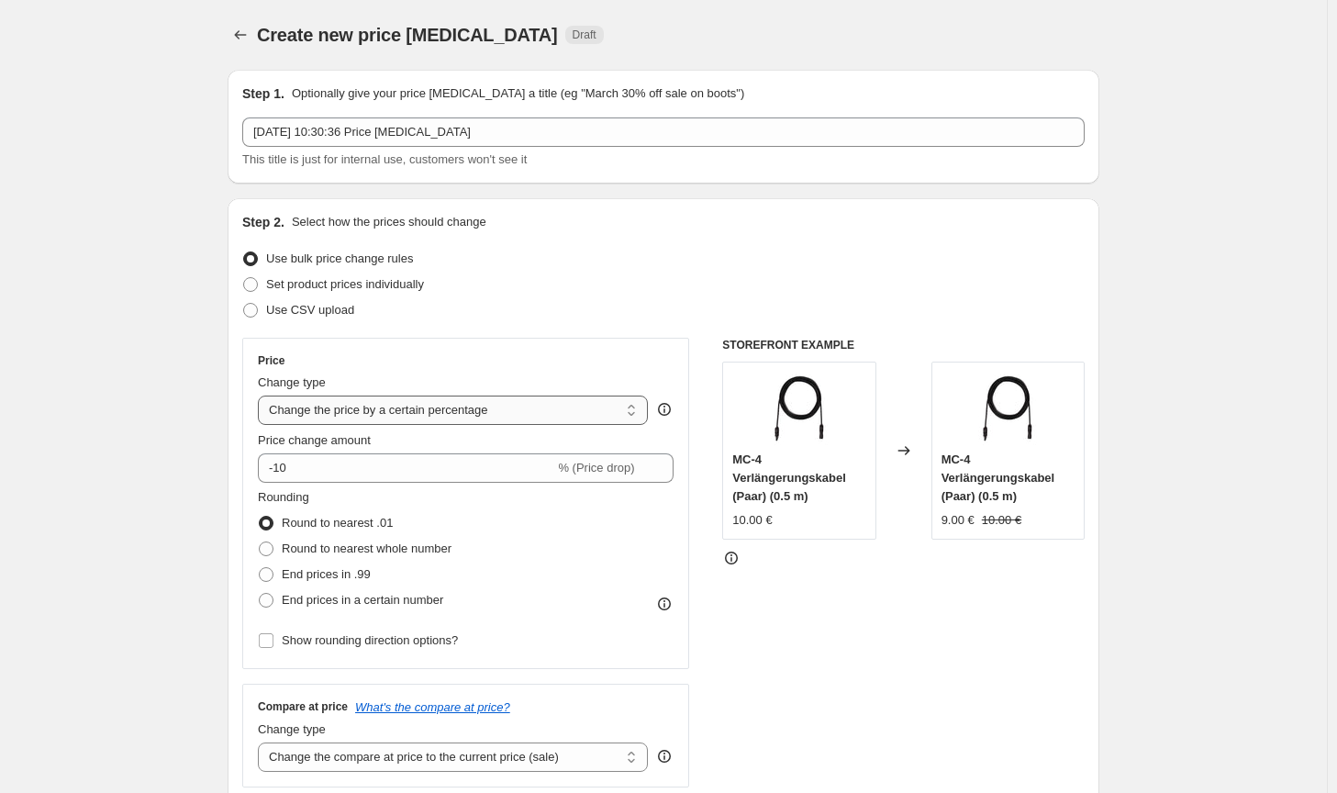
click at [466, 417] on select "Change the price to a certain amount Change the price by a certain amount Chang…" at bounding box center [453, 410] width 390 height 29
select select "by"
click at [262, 396] on select "Change the price to a certain amount Change the price by a certain amount Chang…" at bounding box center [453, 410] width 390 height 29
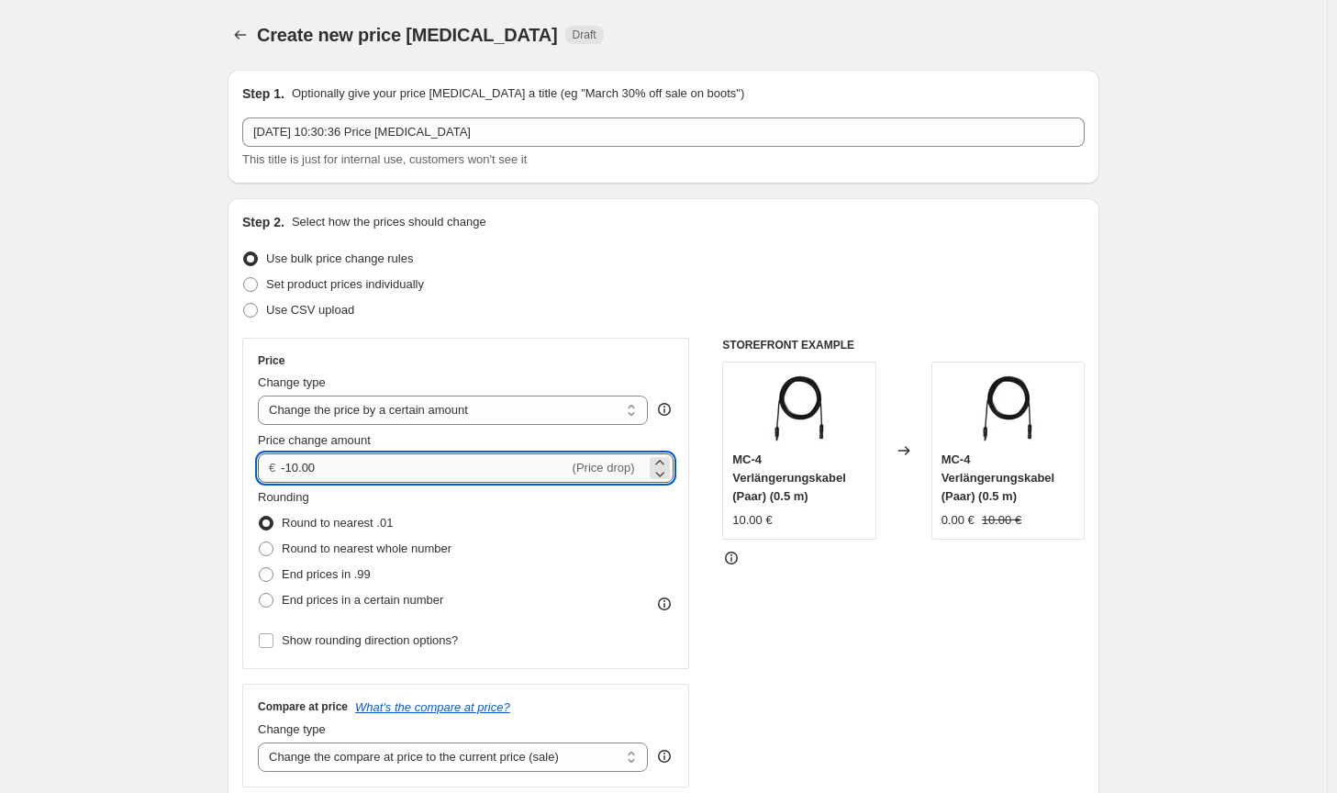
drag, startPoint x: 334, startPoint y: 473, endPoint x: 290, endPoint y: 462, distance: 45.4
click at [290, 462] on input "-10.00" at bounding box center [424, 467] width 287 height 29
type input "-3.00"
click at [378, 536] on label "Round to nearest whole number" at bounding box center [355, 549] width 194 height 26
click at [260, 541] on input "Round to nearest whole number" at bounding box center [259, 541] width 1 height 1
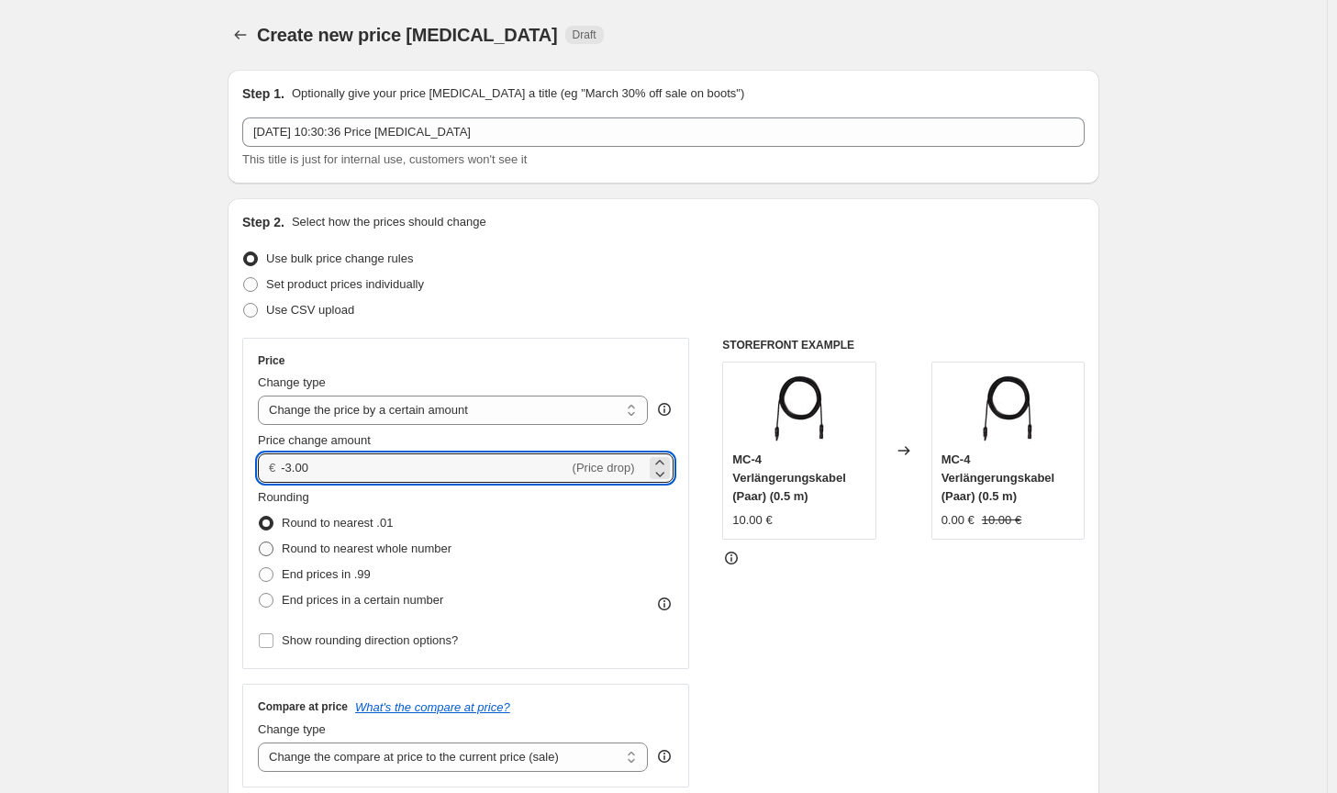
radio input "true"
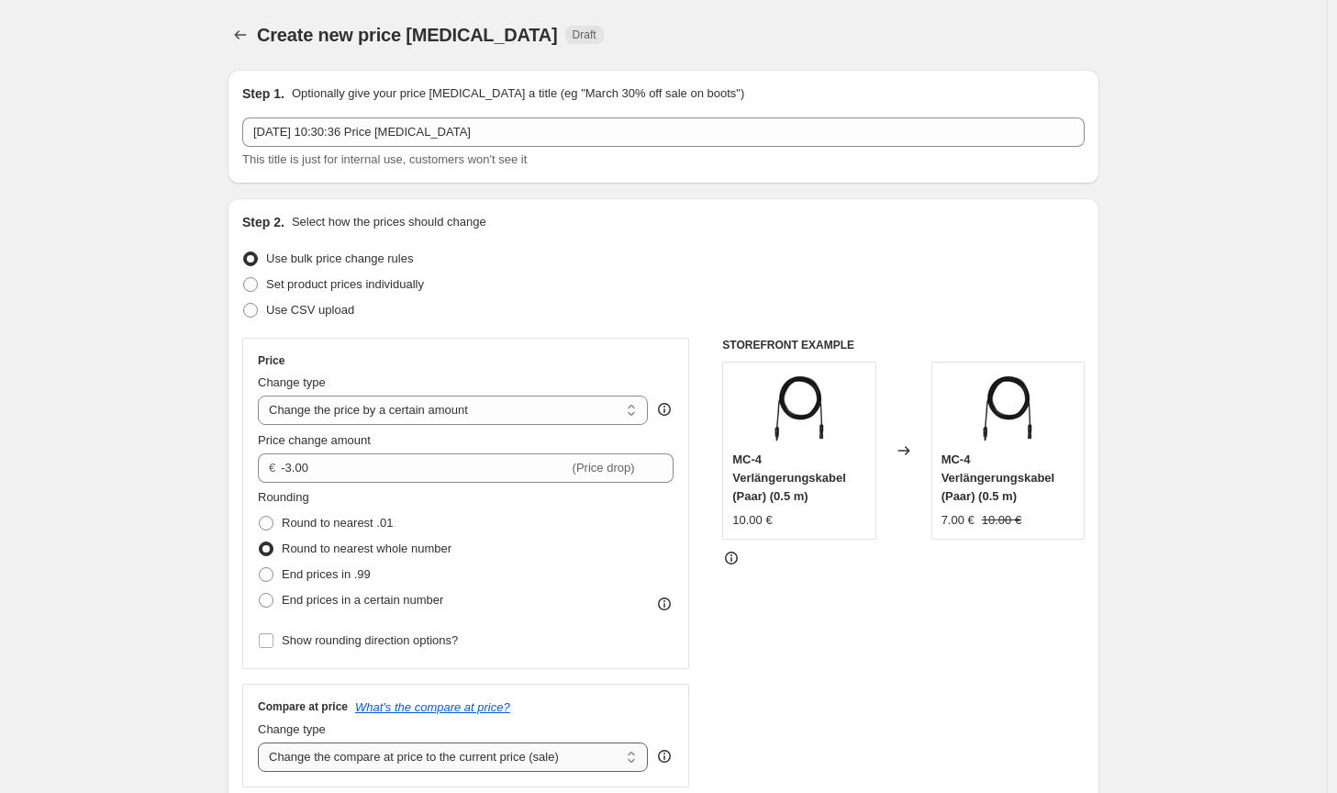
click at [536, 755] on select "Change the compare at price to the current price (sale) Change the compare at p…" at bounding box center [453, 756] width 390 height 29
select select "no_change"
click at [262, 742] on select "Change the compare at price to the current price (sale) Change the compare at p…" at bounding box center [453, 756] width 390 height 29
click at [864, 670] on div "STOREFRONT EXAMPLE MC-4 Verlängerungskabel (Paar) (0.5 m) 10.00 € Changed to MC…" at bounding box center [903, 563] width 363 height 450
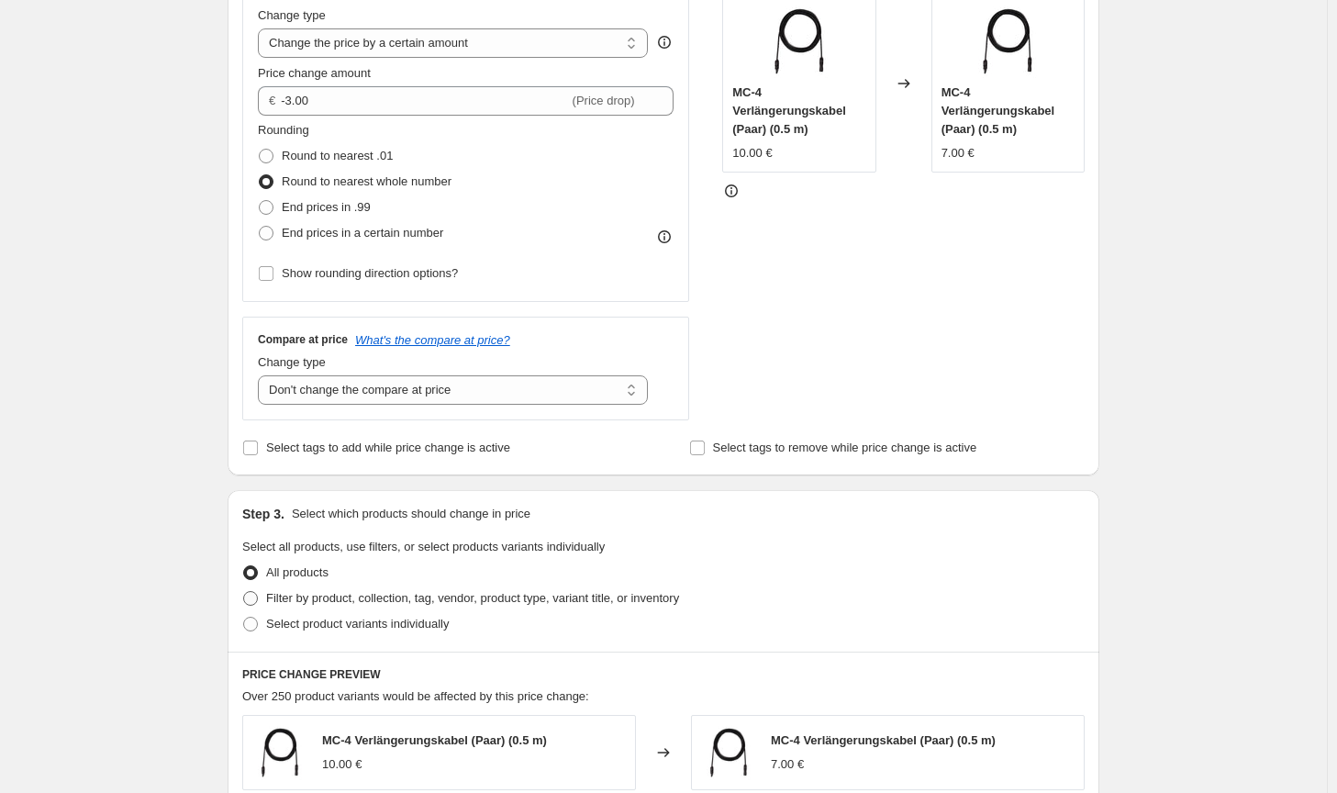
click at [617, 601] on span "Filter by product, collection, tag, vendor, product type, variant title, or inv…" at bounding box center [472, 598] width 413 height 14
click at [244, 592] on input "Filter by product, collection, tag, vendor, product type, variant title, or inv…" at bounding box center [243, 591] width 1 height 1
radio input "true"
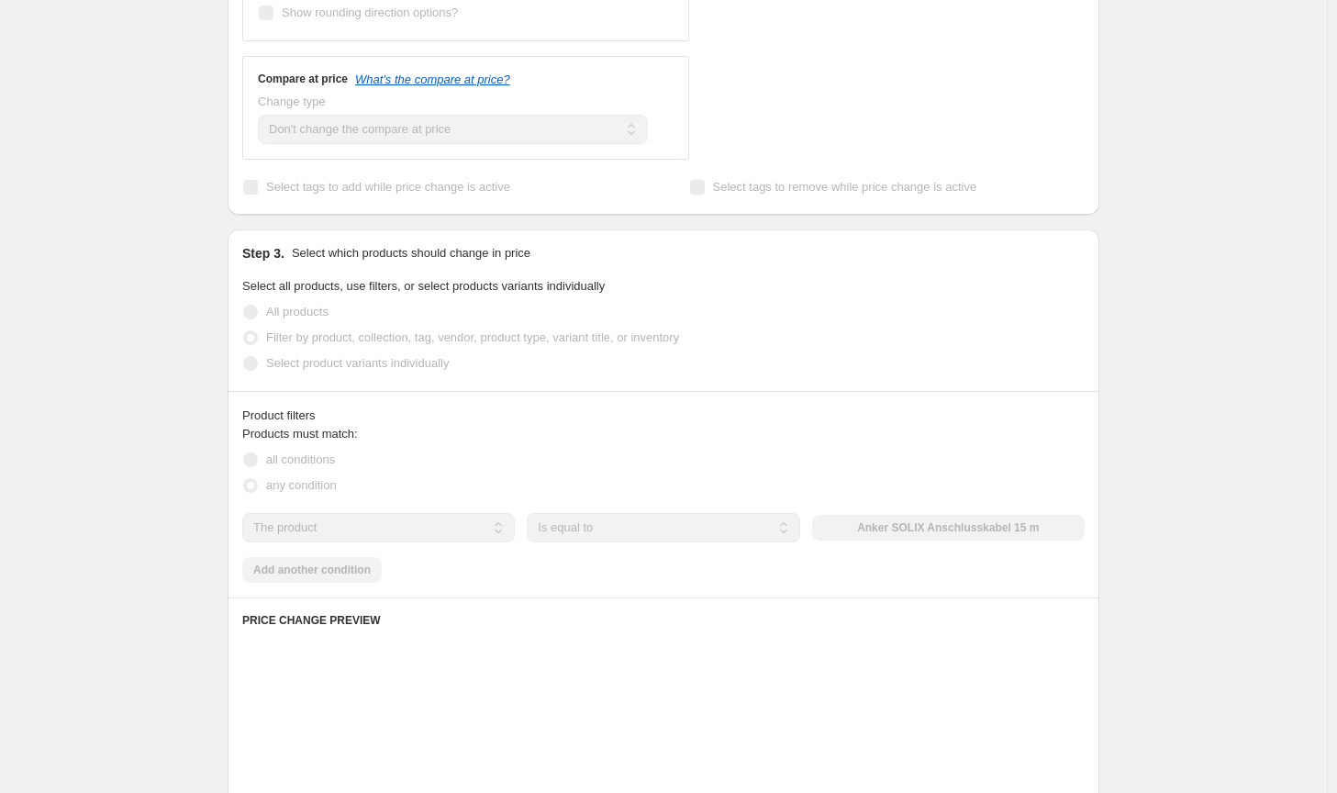
scroll to position [734, 0]
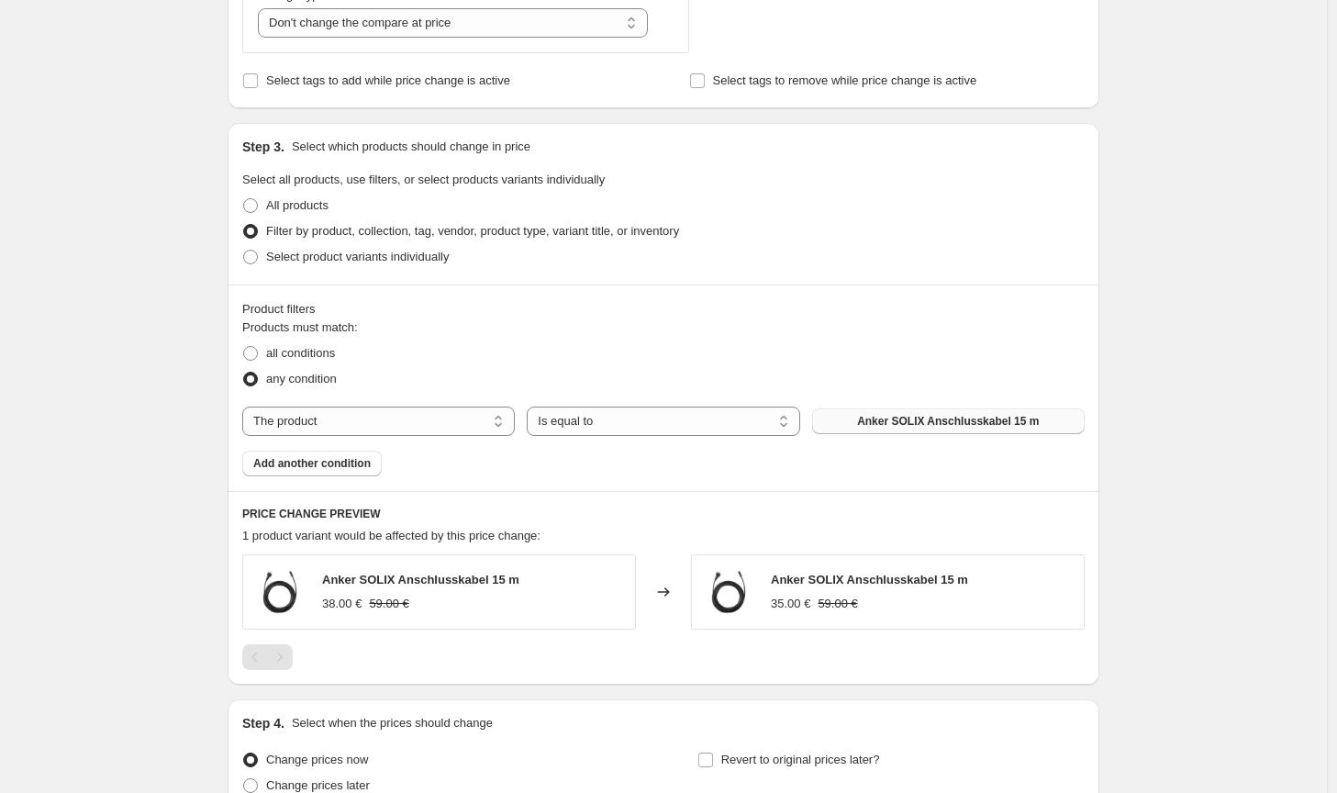
click at [935, 431] on button "Anker SOLIX Anschlusskabel 15 m" at bounding box center [948, 421] width 273 height 26
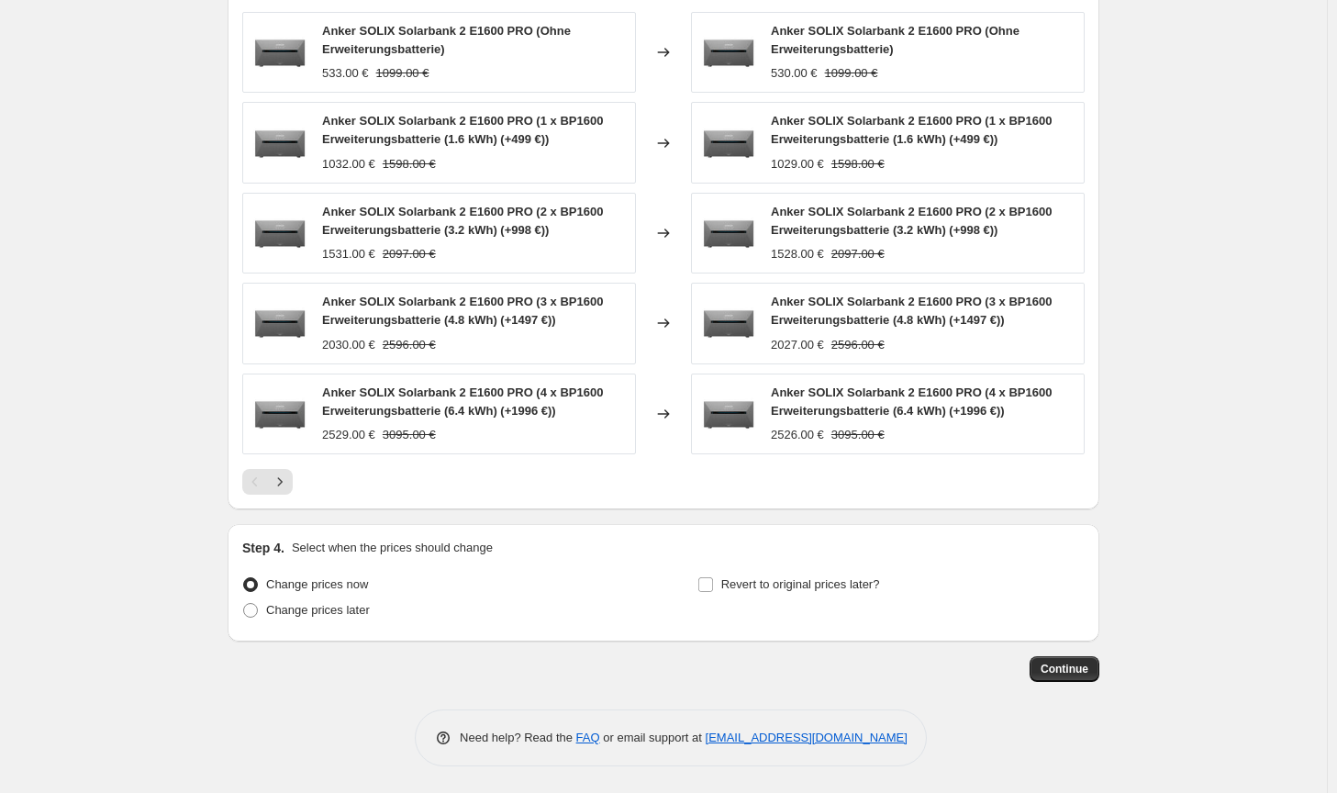
scroll to position [84, 0]
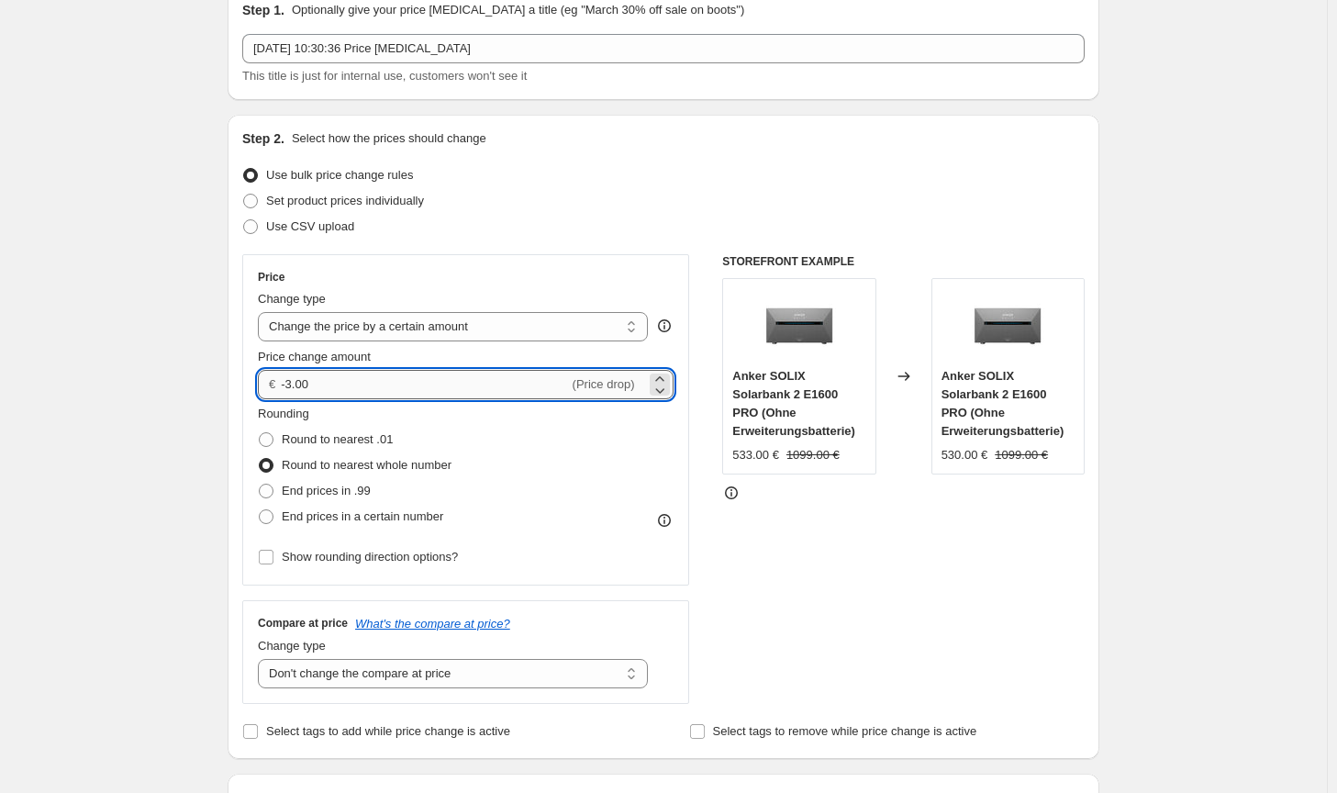
click at [292, 376] on input "-3.00" at bounding box center [424, 384] width 287 height 29
type input "-4.00"
click at [1099, 678] on div "Step 2. Select how the prices should change Use bulk price change rules Set pro…" at bounding box center [664, 437] width 872 height 644
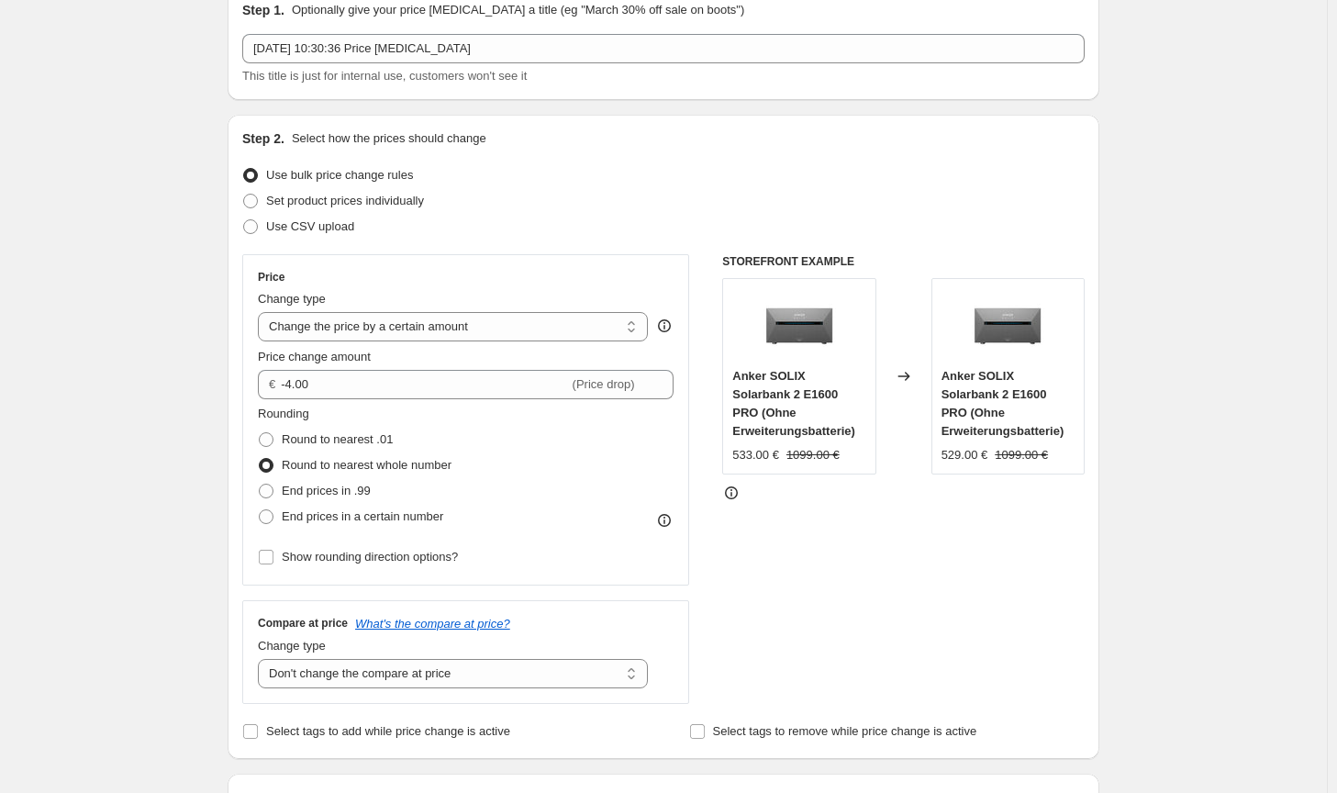
scroll to position [1277, 0]
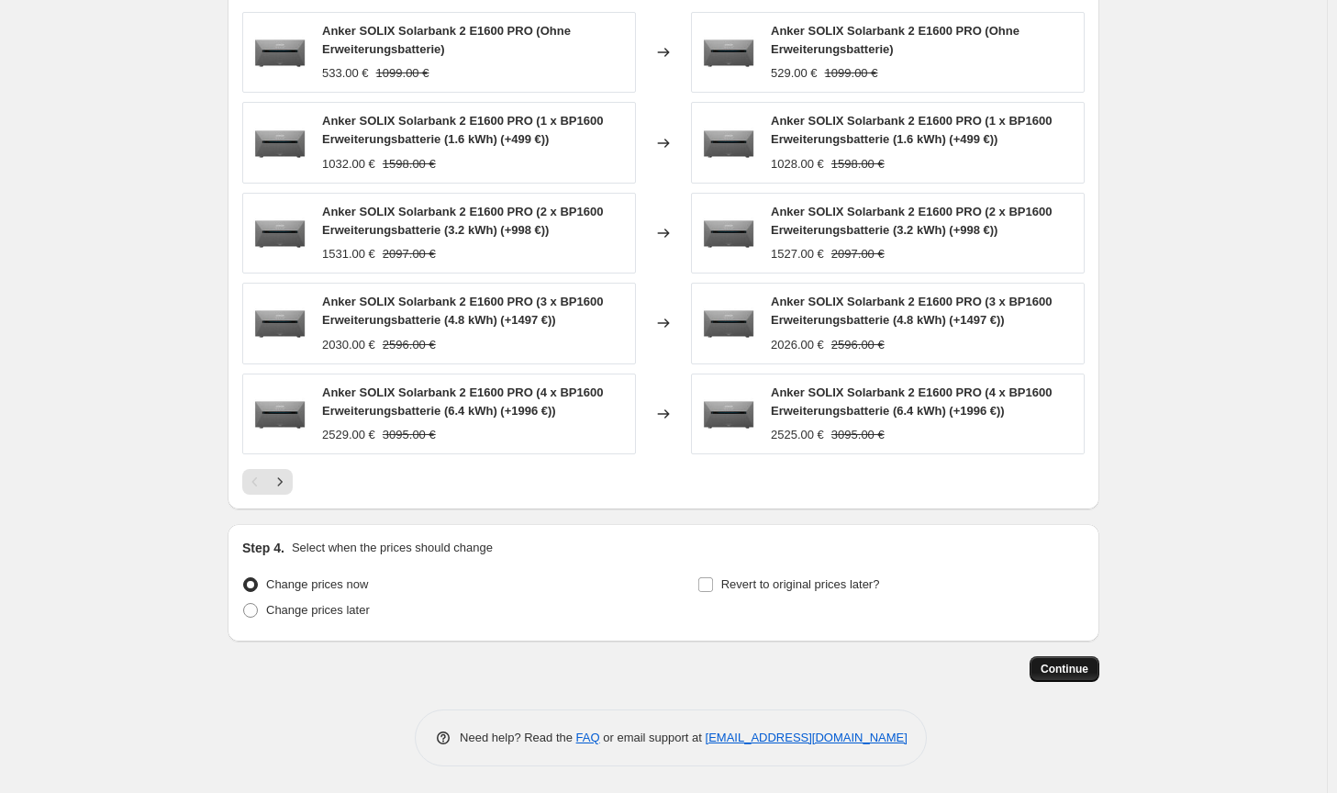
click at [1043, 664] on button "Continue" at bounding box center [1065, 669] width 70 height 26
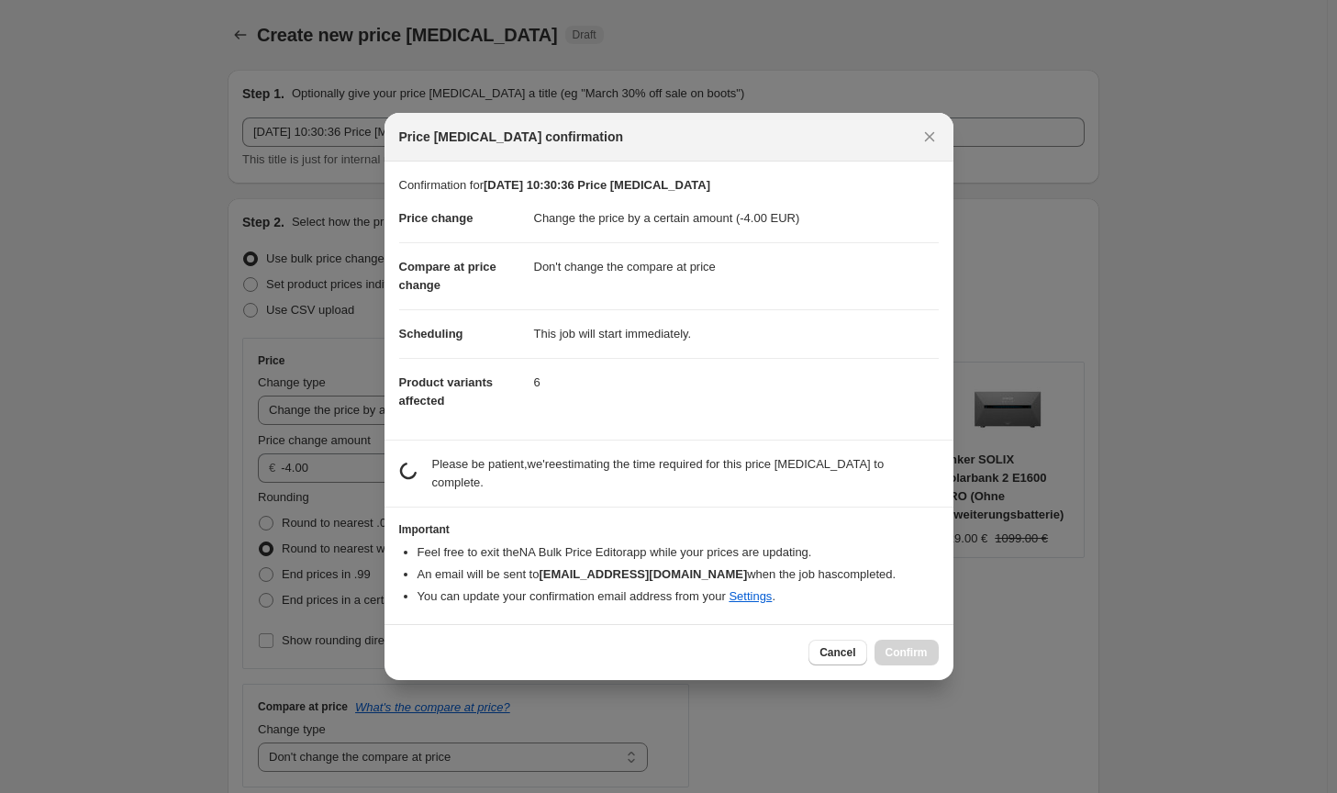
scroll to position [0, 0]
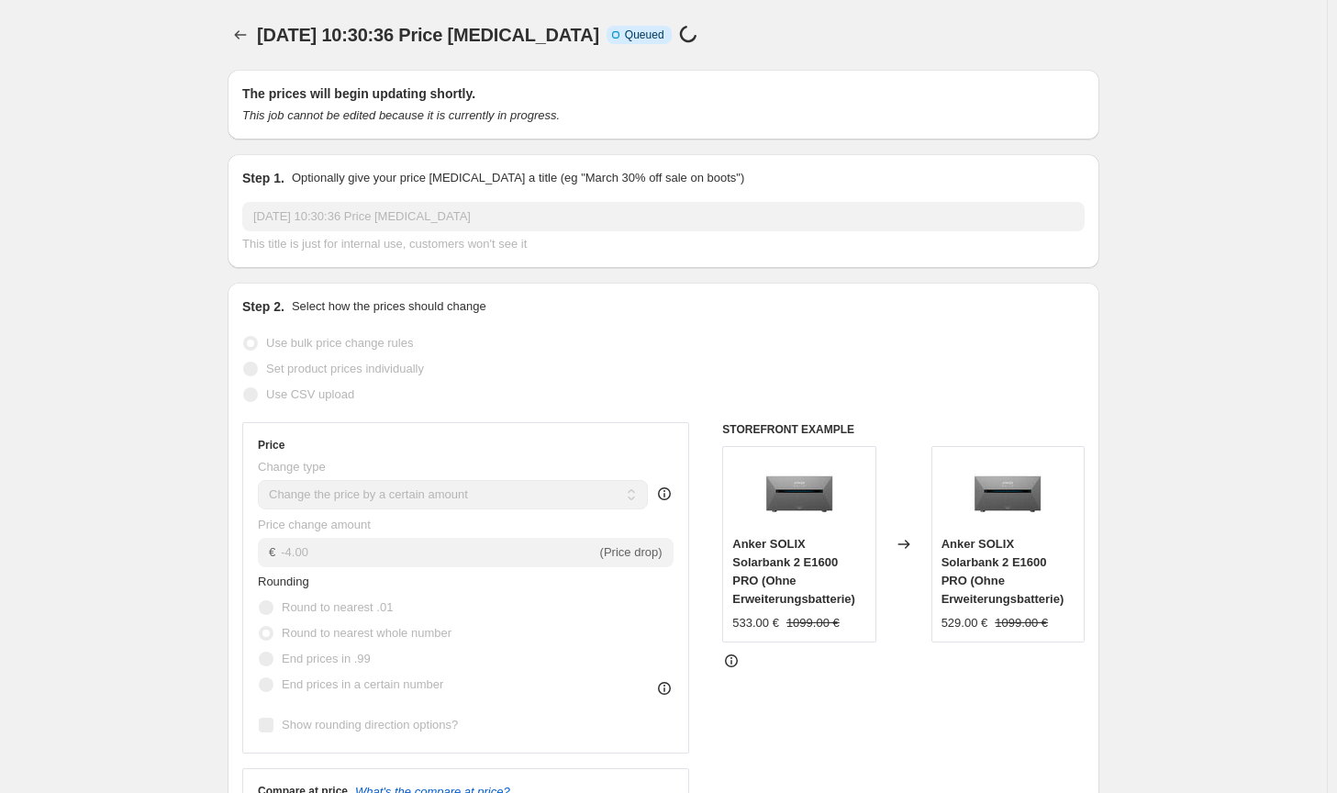
scroll to position [1277, 0]
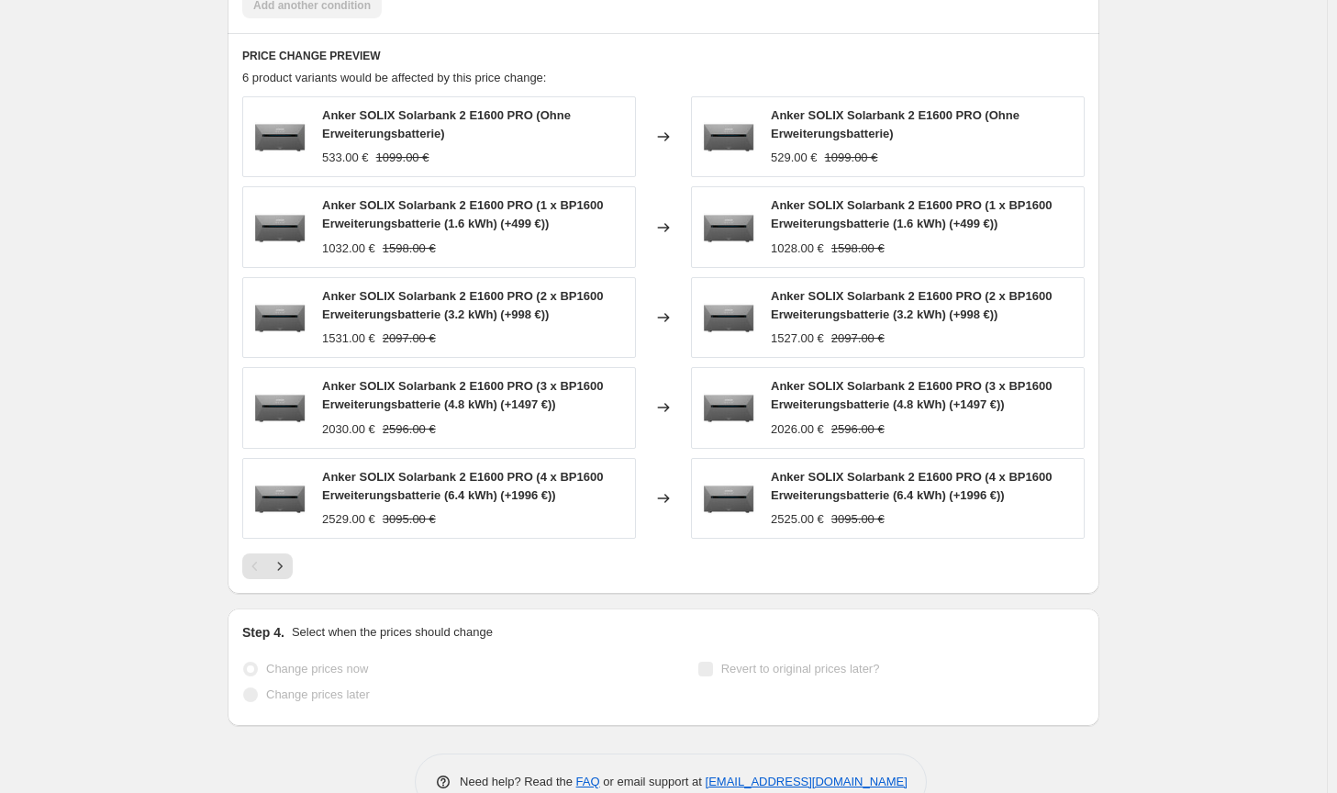
select select "by"
select select "no_change"
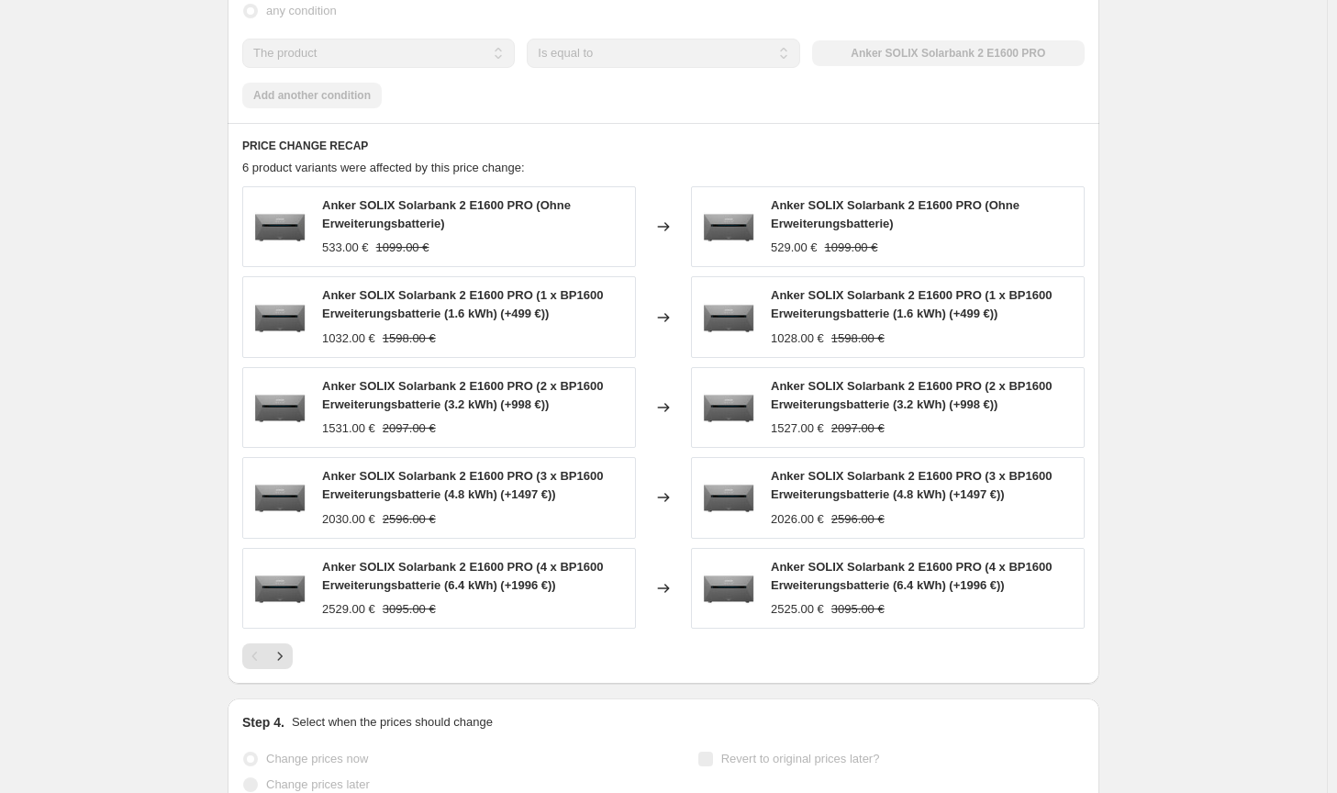
scroll to position [0, 0]
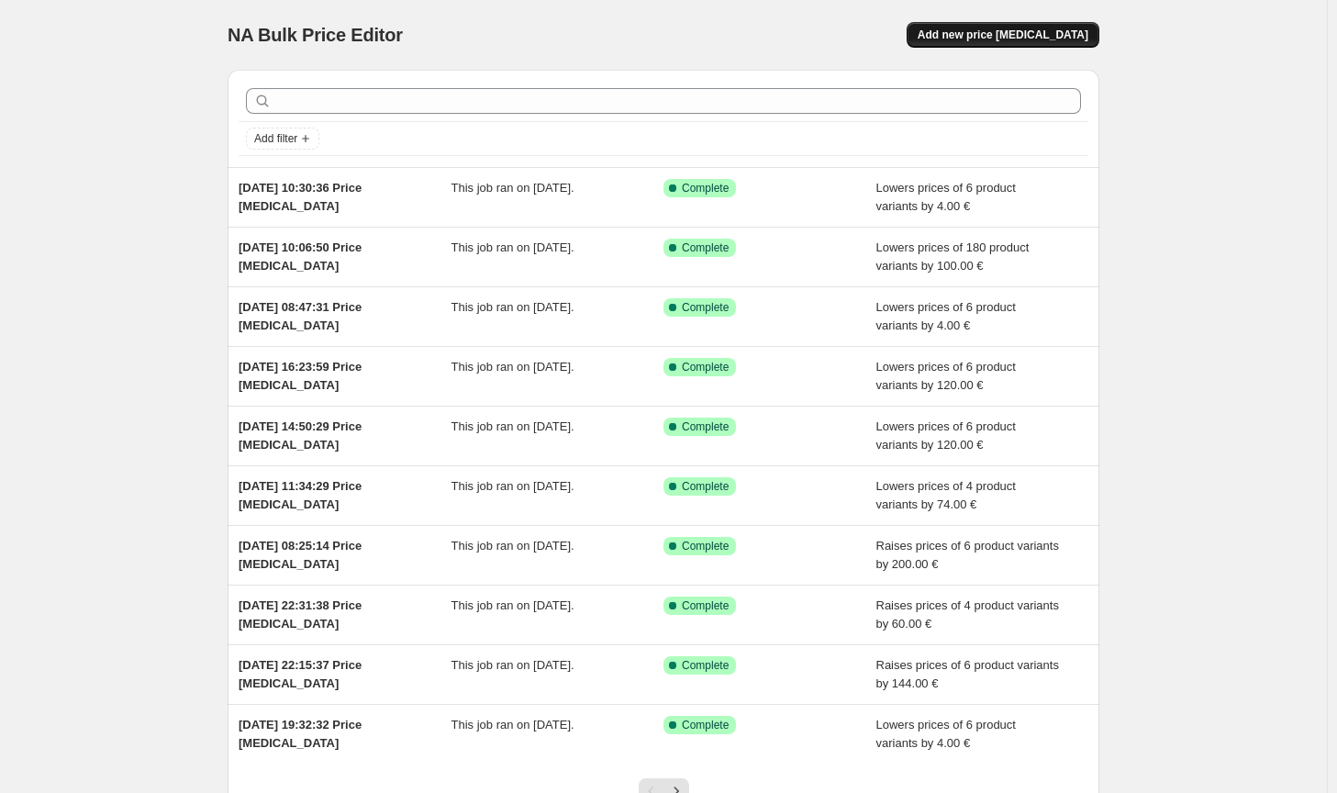
click at [1019, 42] on button "Add new price [MEDICAL_DATA]" at bounding box center [1003, 35] width 193 height 26
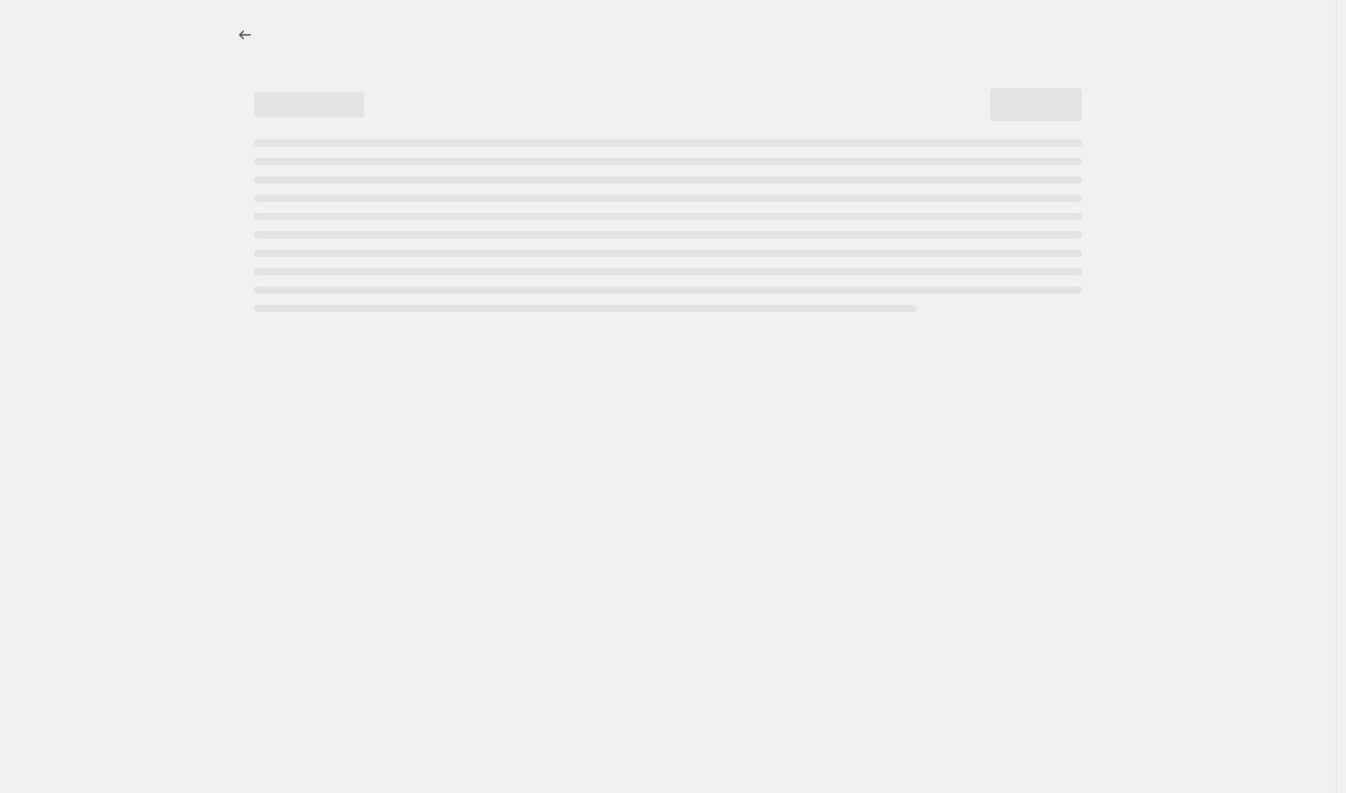
select select "percentage"
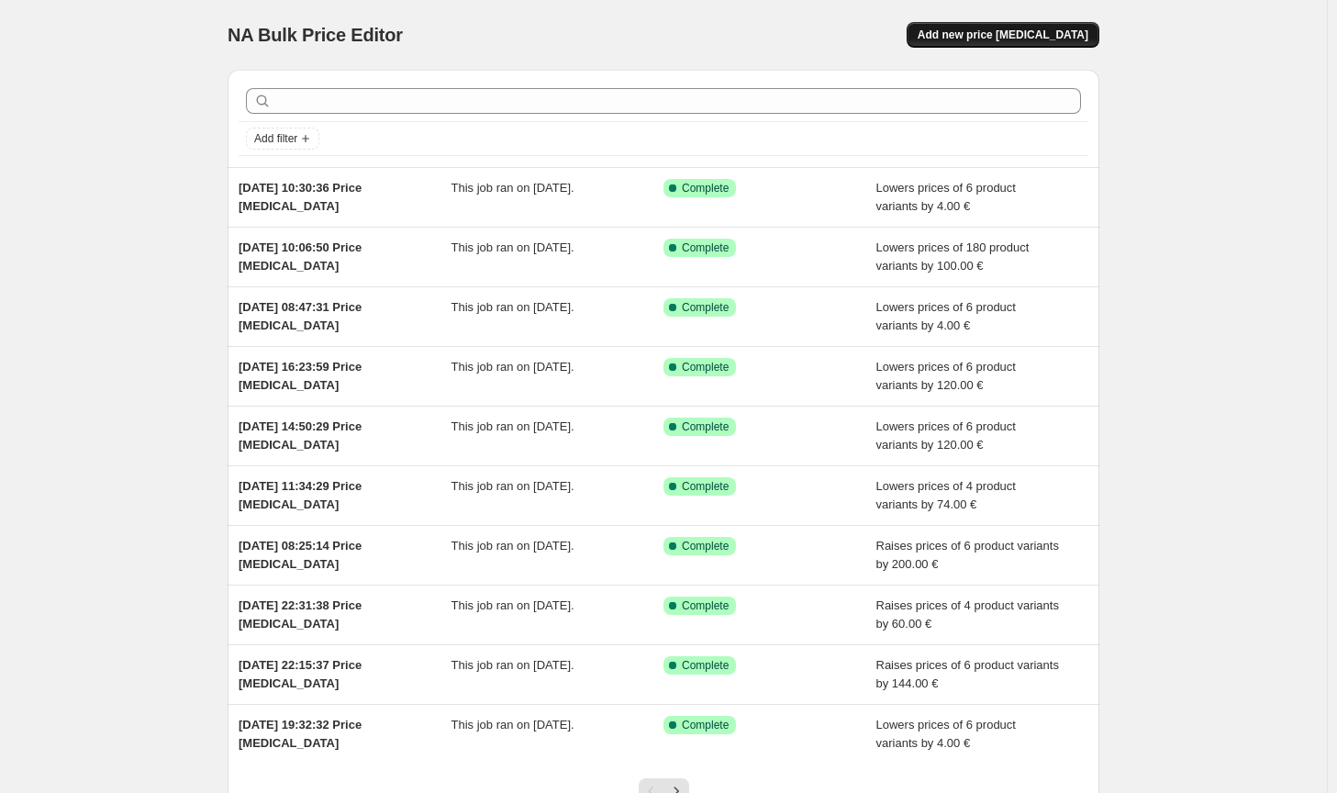
click at [1043, 43] on button "Add new price [MEDICAL_DATA]" at bounding box center [1003, 35] width 193 height 26
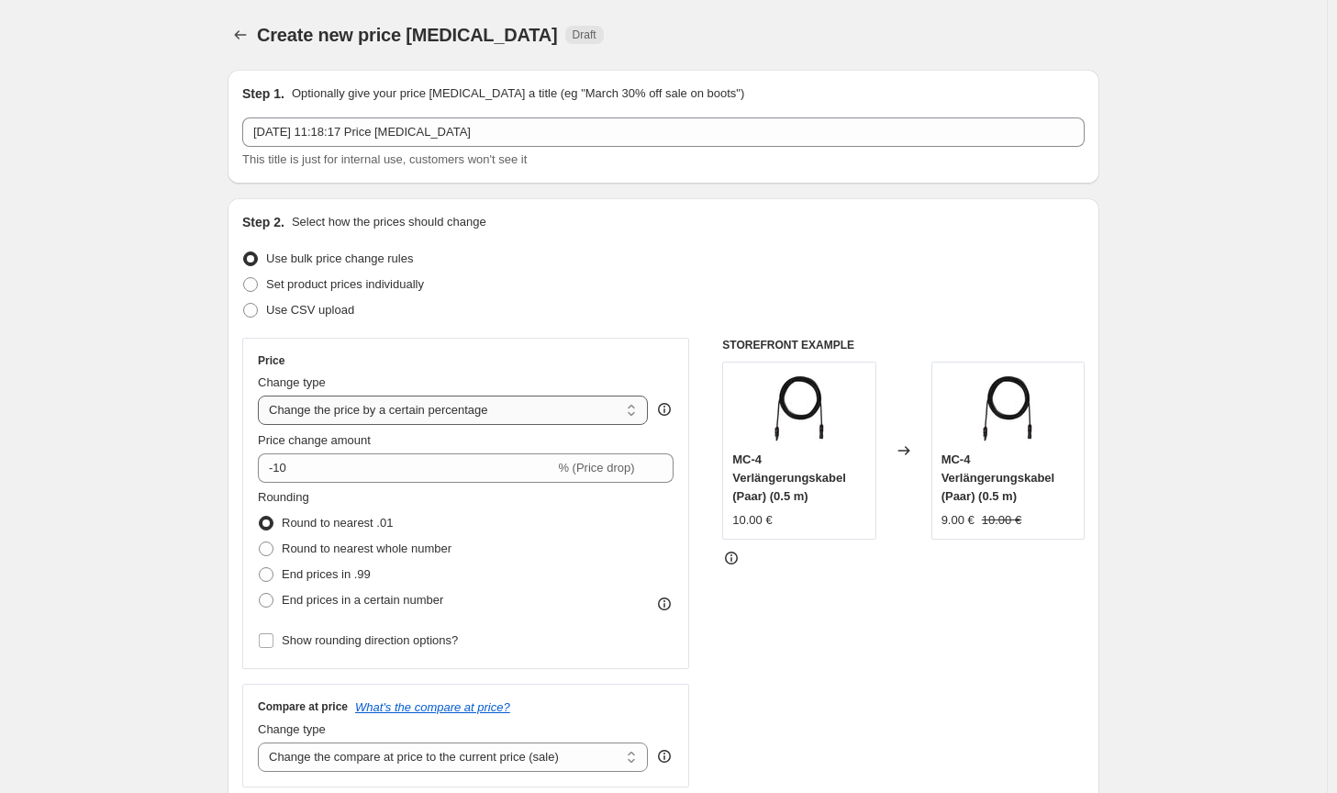
click at [433, 404] on select "Change the price to a certain amount Change the price by a certain amount Chang…" at bounding box center [453, 410] width 390 height 29
select select "by"
click at [262, 396] on select "Change the price to a certain amount Change the price by a certain amount Chang…" at bounding box center [453, 410] width 390 height 29
type input "-10.00"
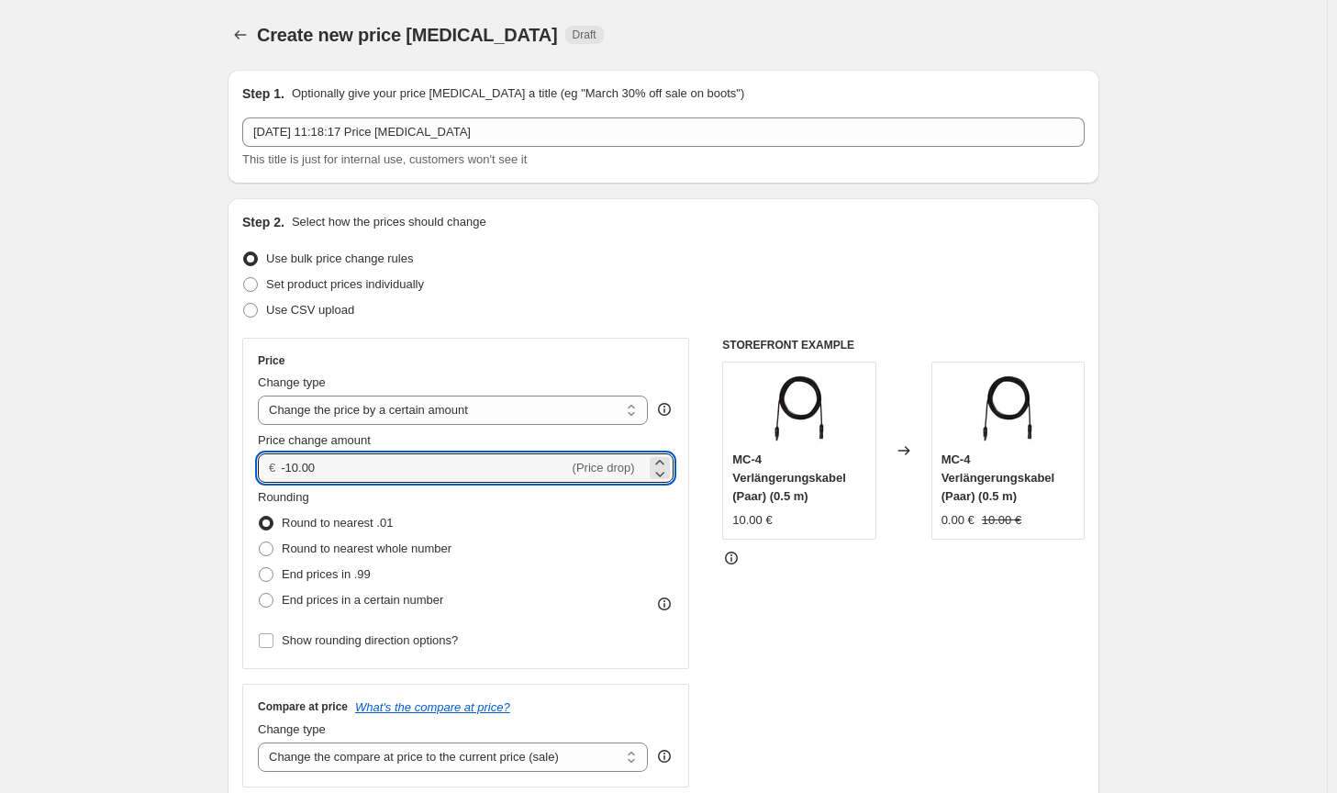
drag, startPoint x: 363, startPoint y: 473, endPoint x: 384, endPoint y: 528, distance: 59.0
click at [324, 487] on div "Price Change type Change the price to a certain amount Change the price by a ce…" at bounding box center [466, 503] width 416 height 300
click at [396, 550] on span "Round to nearest whole number" at bounding box center [367, 548] width 170 height 14
click at [260, 542] on input "Round to nearest whole number" at bounding box center [259, 541] width 1 height 1
radio input "true"
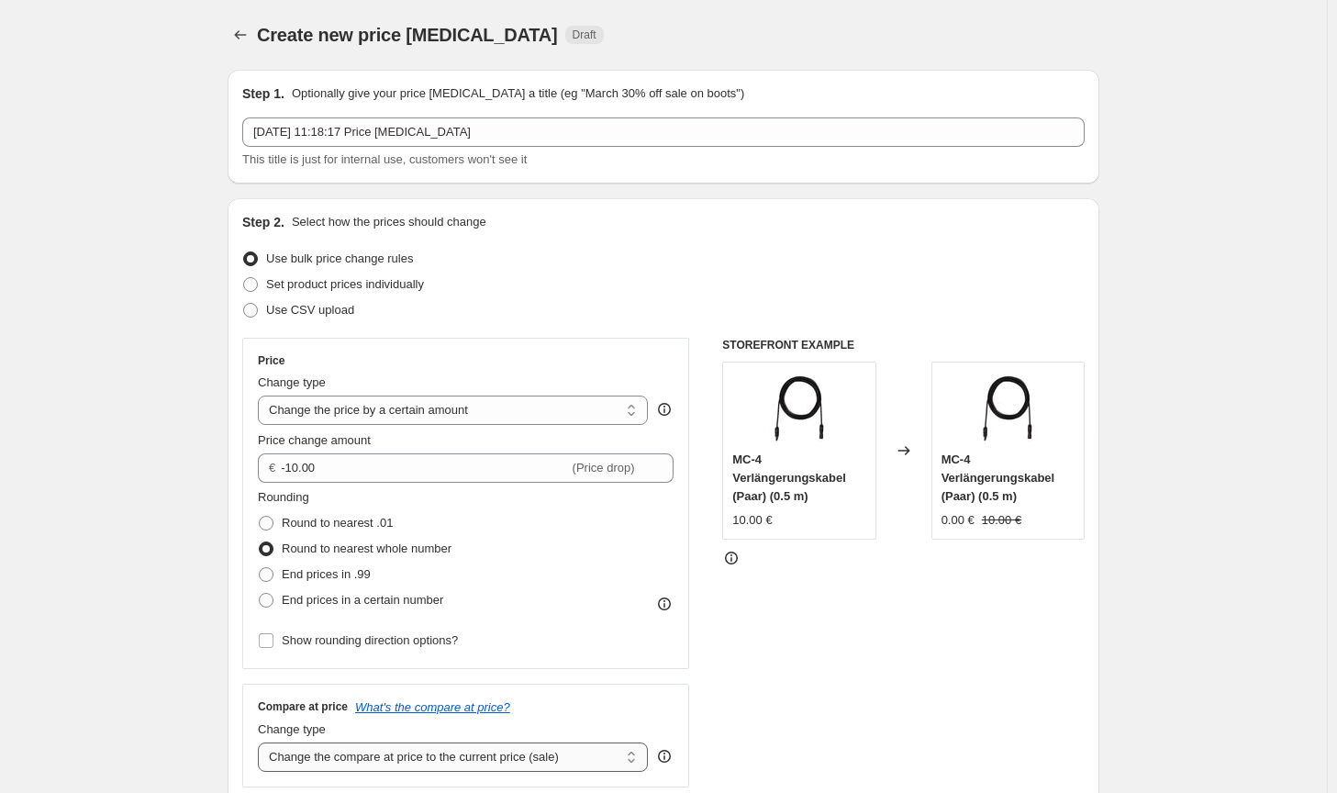
click at [498, 757] on select "Change the compare at price to the current price (sale) Change the compare at p…" at bounding box center [453, 756] width 390 height 29
select select "no_change"
click at [262, 742] on select "Change the compare at price to the current price (sale) Change the compare at p…" at bounding box center [453, 756] width 390 height 29
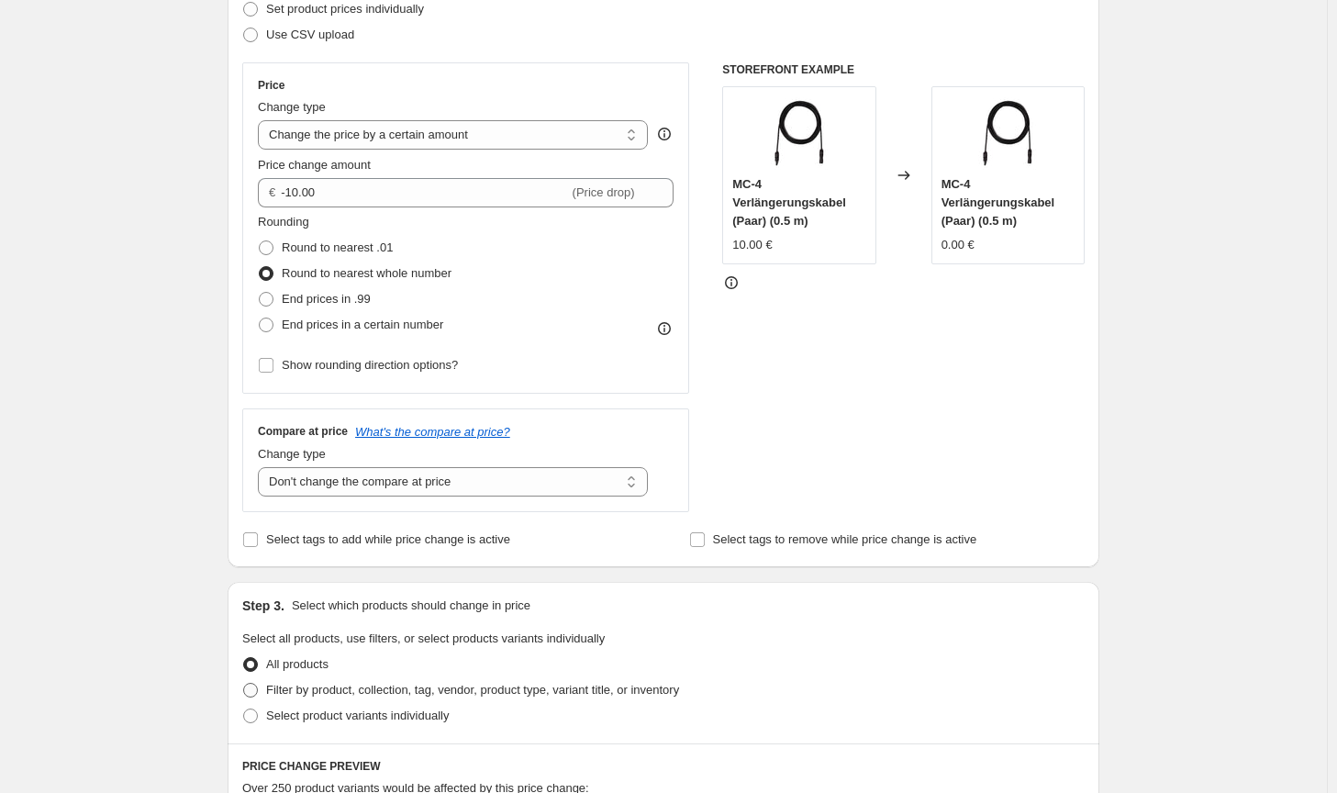
click at [516, 686] on span "Filter by product, collection, tag, vendor, product type, variant title, or inv…" at bounding box center [472, 690] width 413 height 14
click at [244, 684] on input "Filter by product, collection, tag, vendor, product type, variant title, or inv…" at bounding box center [243, 683] width 1 height 1
radio input "true"
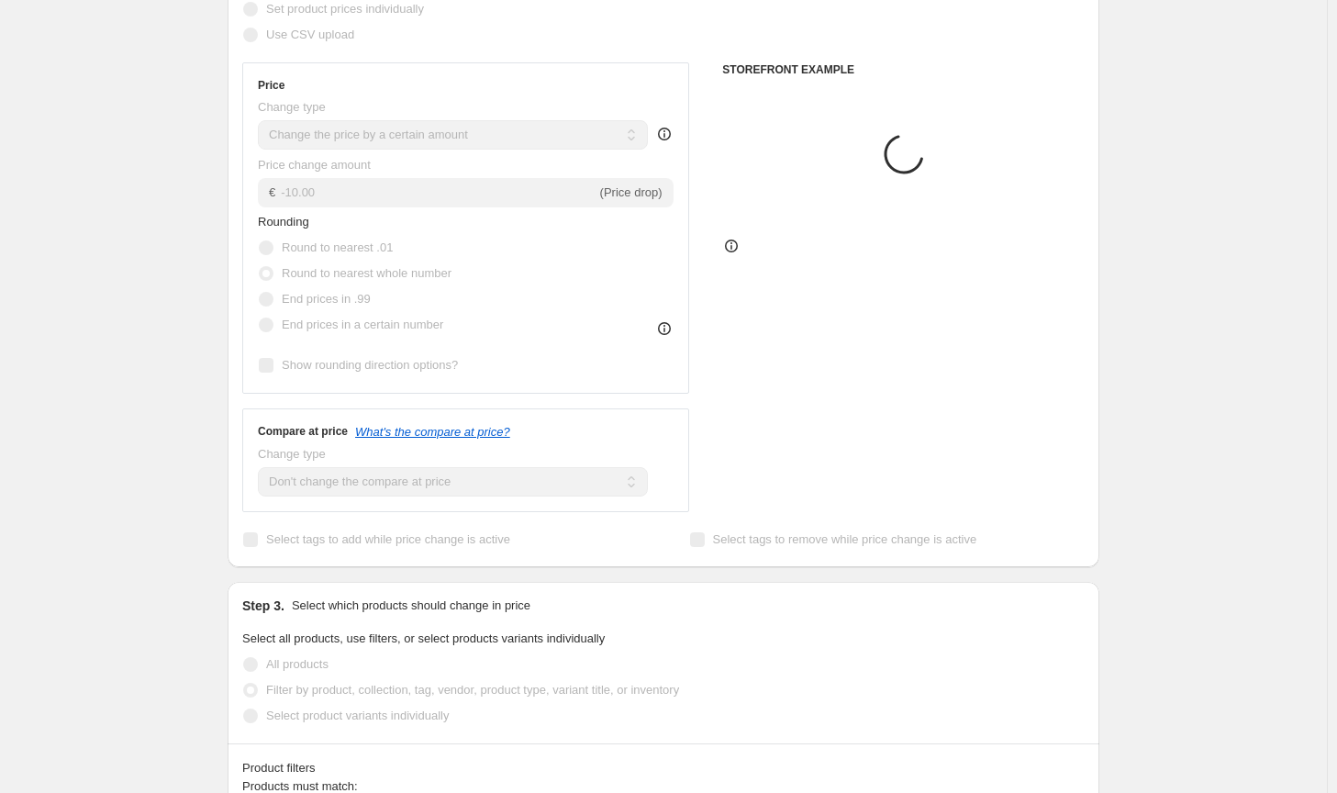
scroll to position [551, 0]
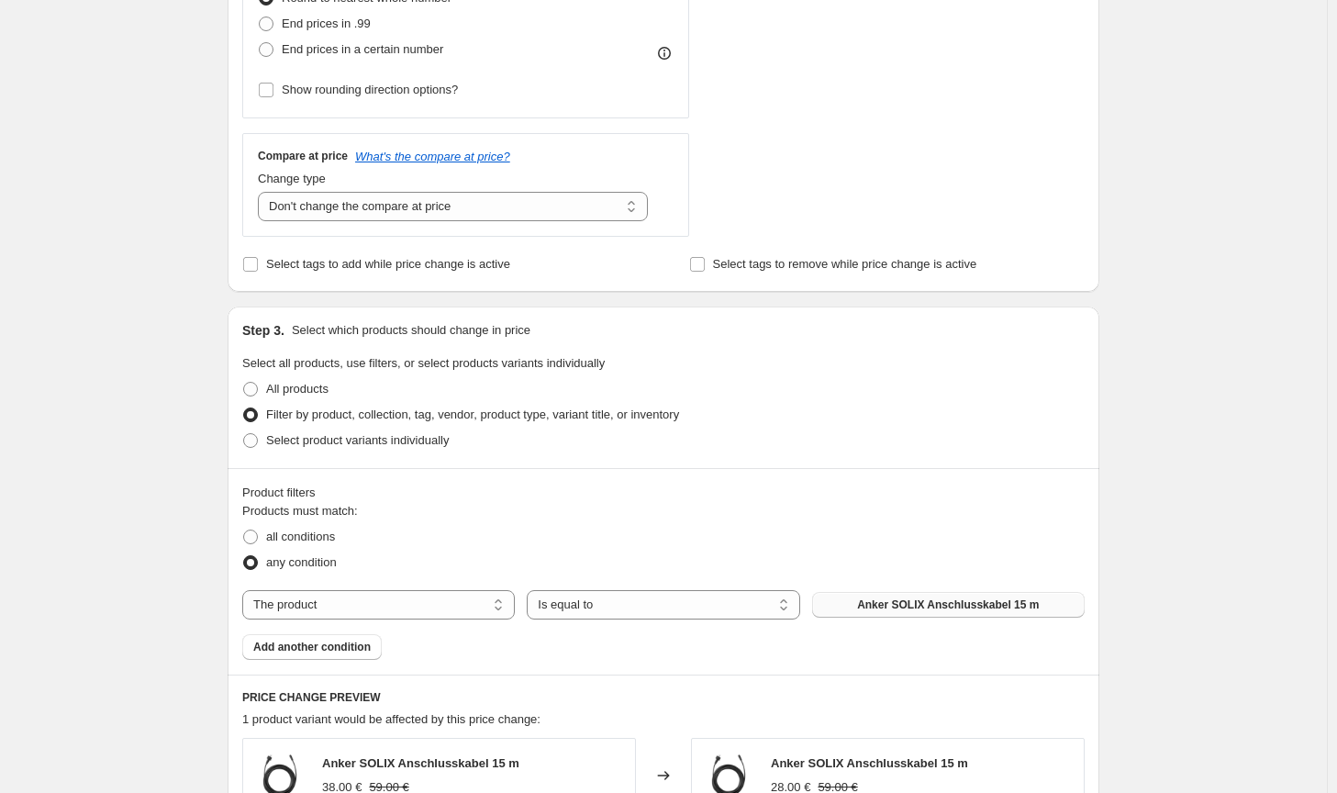
click at [854, 601] on button "Anker SOLIX Anschlusskabel 15 m" at bounding box center [948, 605] width 273 height 26
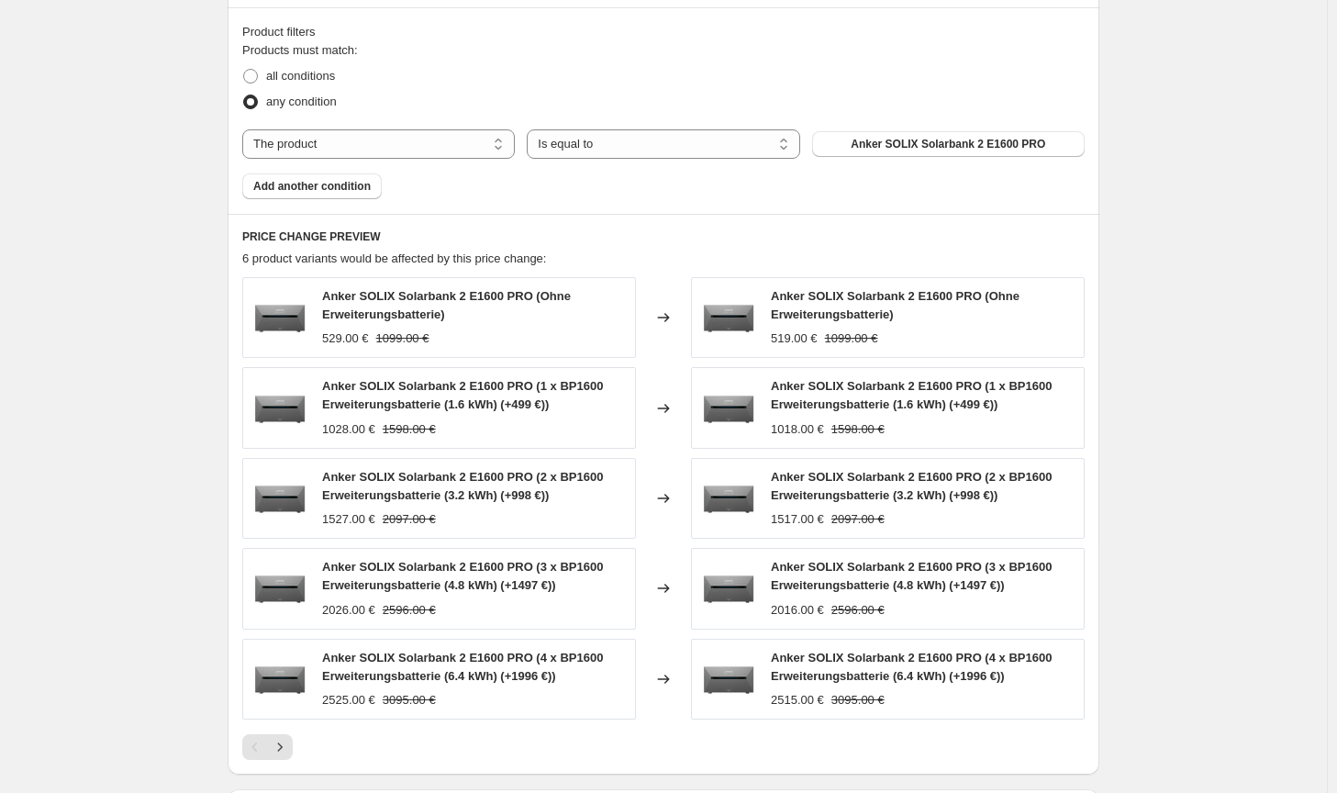
scroll to position [1277, 0]
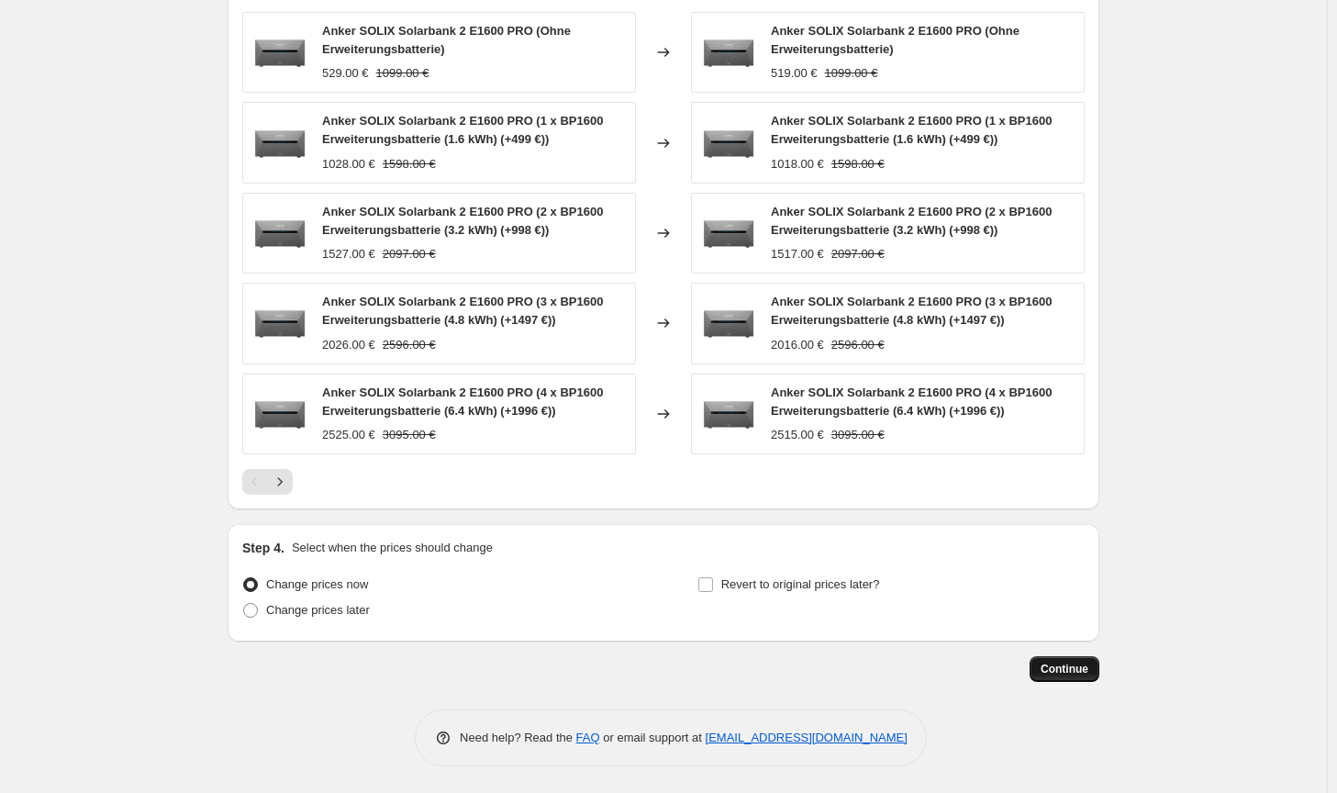
click at [1067, 680] on button "Continue" at bounding box center [1065, 669] width 70 height 26
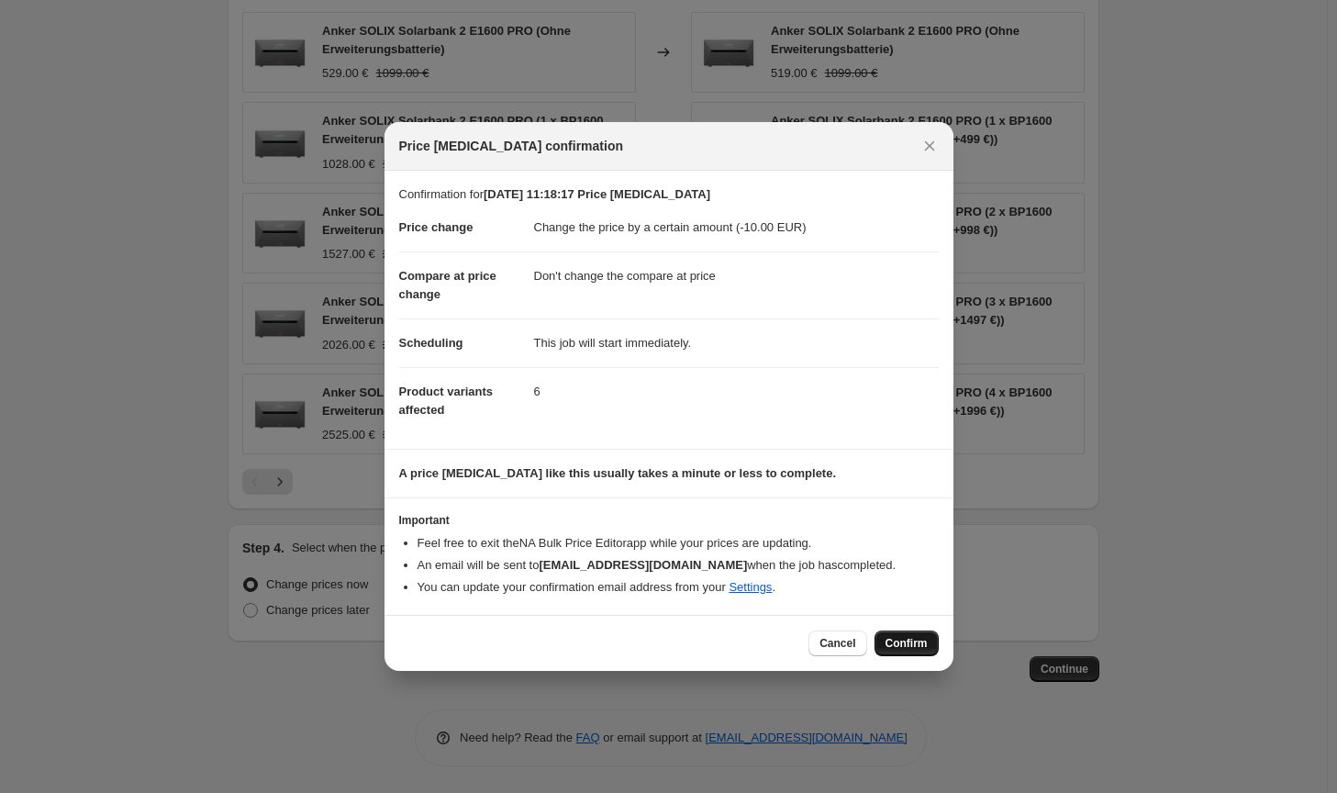
click at [926, 654] on button "Confirm" at bounding box center [907, 643] width 64 height 26
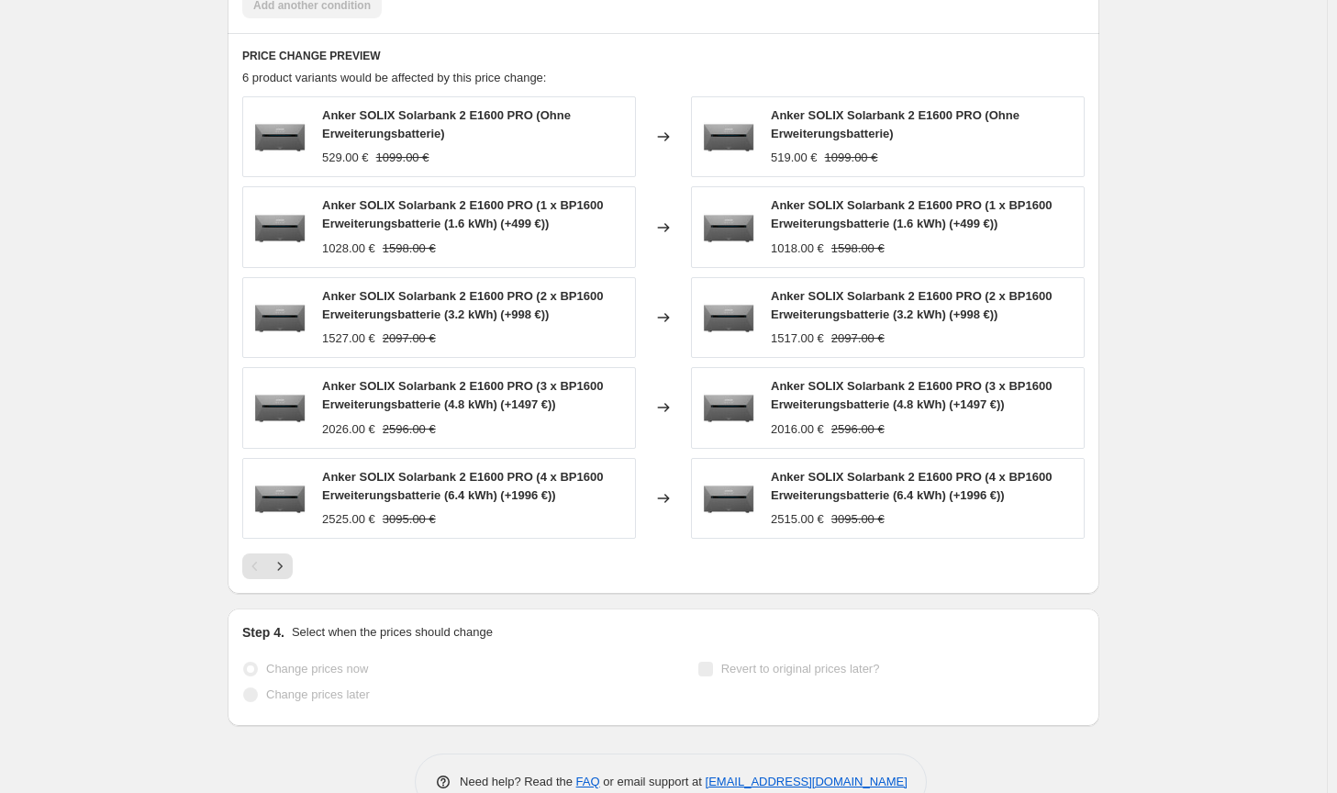
scroll to position [267, 0]
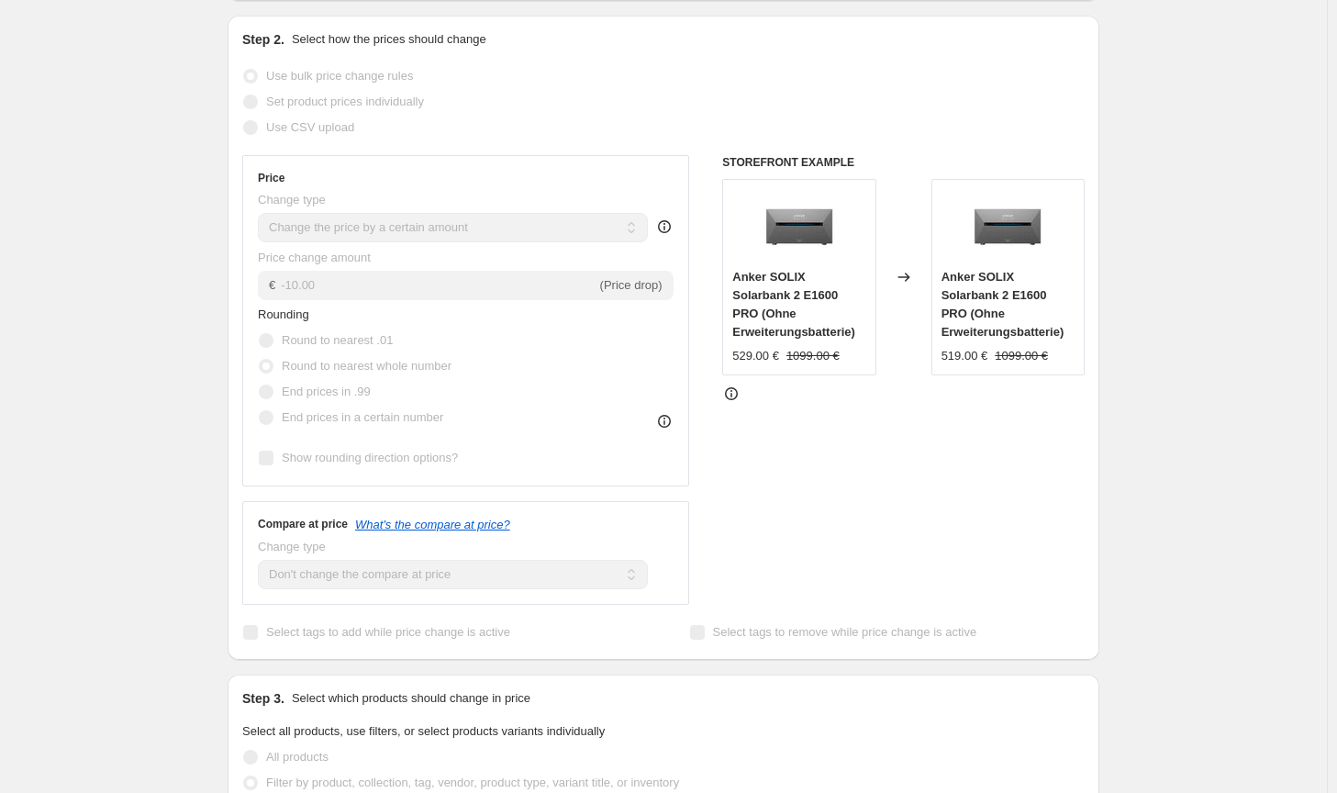
select select "by"
select select "no_change"
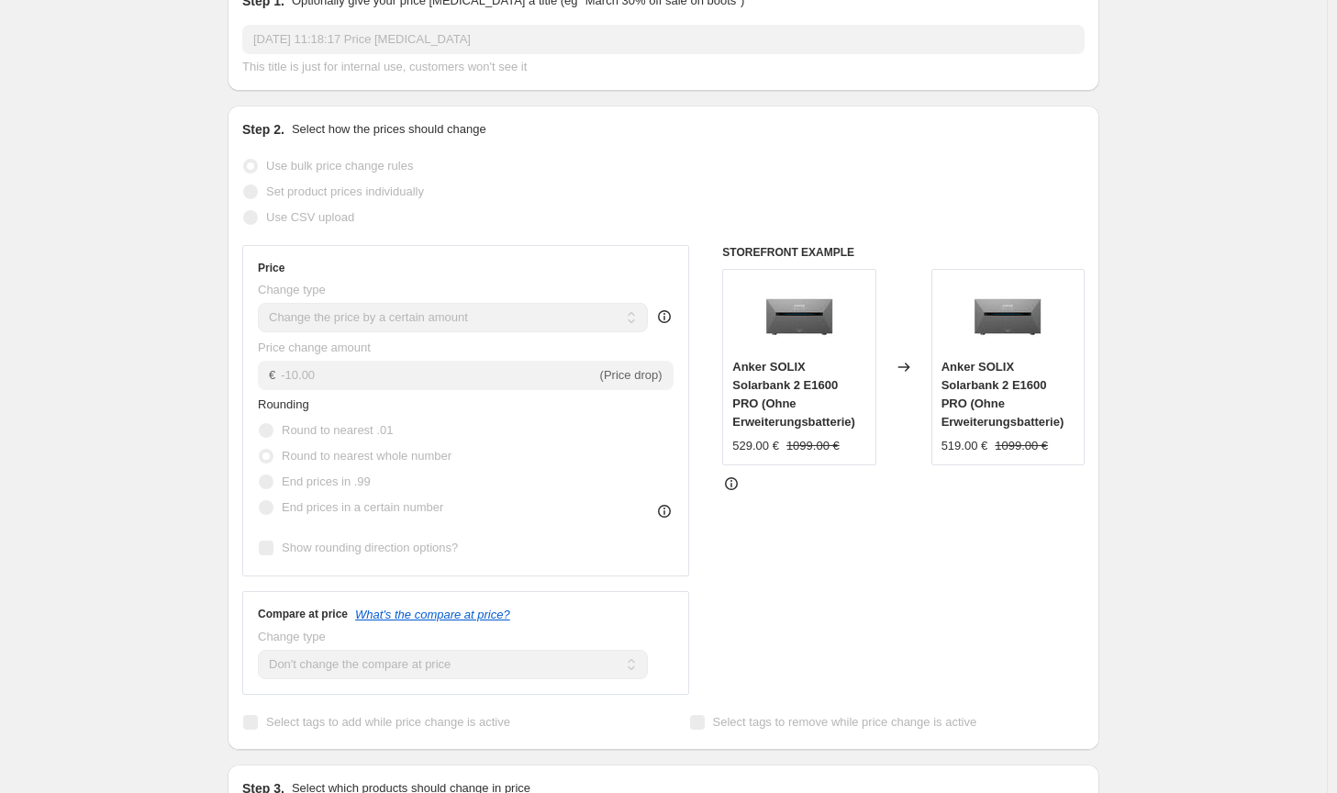
scroll to position [0, 0]
